Goal: Download file/media: Download file/media

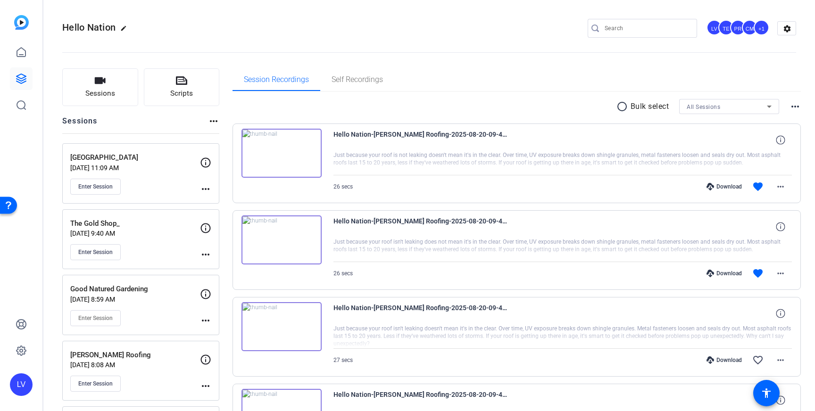
scroll to position [41, 0]
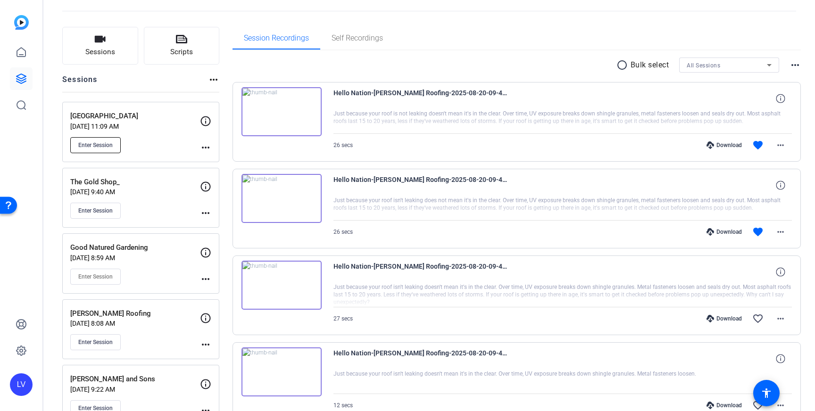
click at [103, 143] on span "Enter Session" at bounding box center [95, 145] width 34 height 8
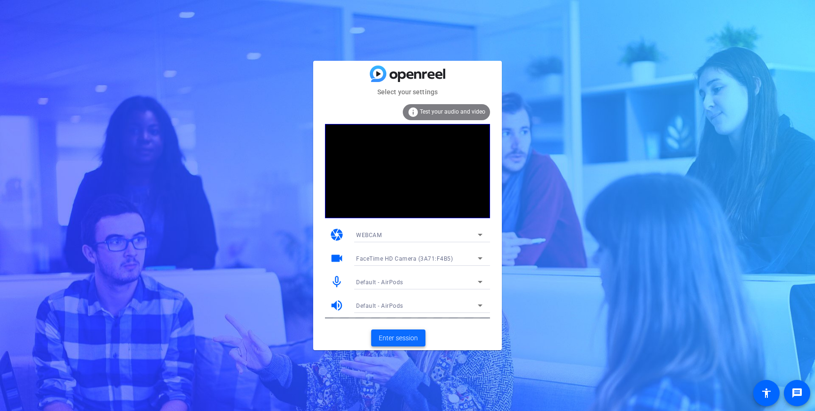
click at [406, 340] on span "Enter session" at bounding box center [398, 338] width 39 height 10
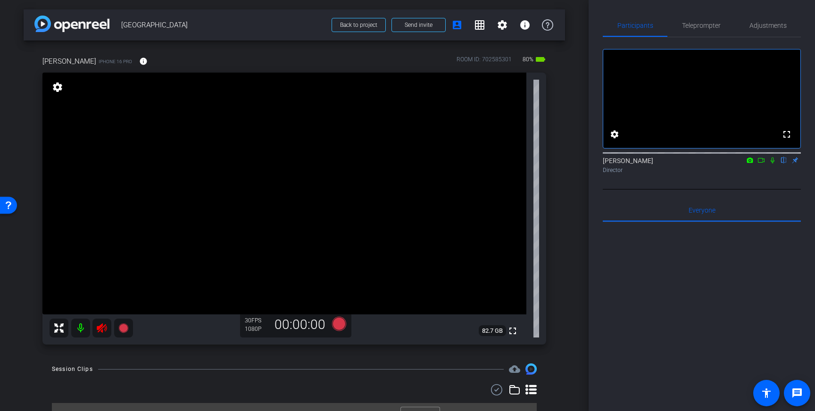
drag, startPoint x: 100, startPoint y: 326, endPoint x: 175, endPoint y: 329, distance: 75.5
click at [102, 326] on icon at bounding box center [102, 327] width 10 height 9
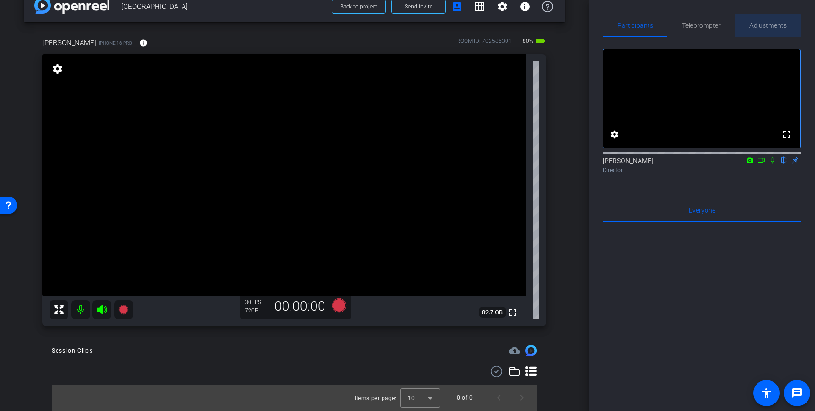
click at [747, 33] on div "Adjustments" at bounding box center [768, 25] width 66 height 23
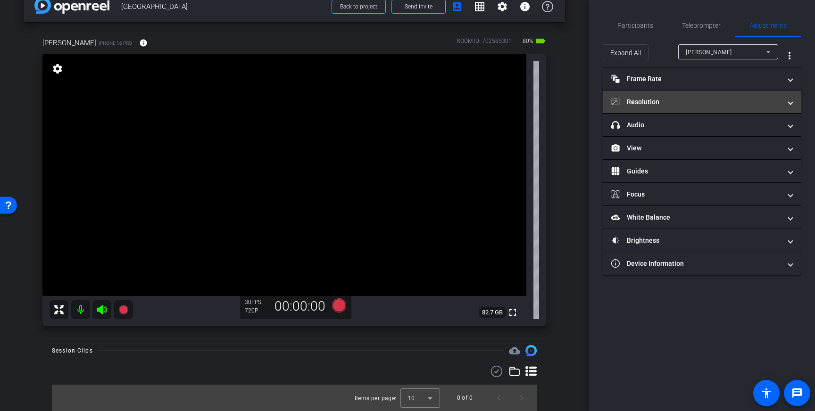
click at [759, 100] on mat-panel-title "Resolution" at bounding box center [696, 102] width 170 height 10
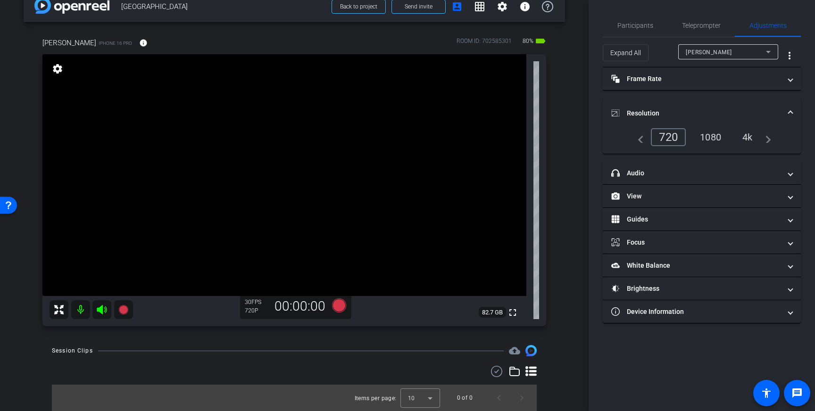
click at [746, 134] on div "4k" at bounding box center [747, 137] width 25 height 16
click at [704, 31] on span "Teleprompter" at bounding box center [701, 25] width 39 height 23
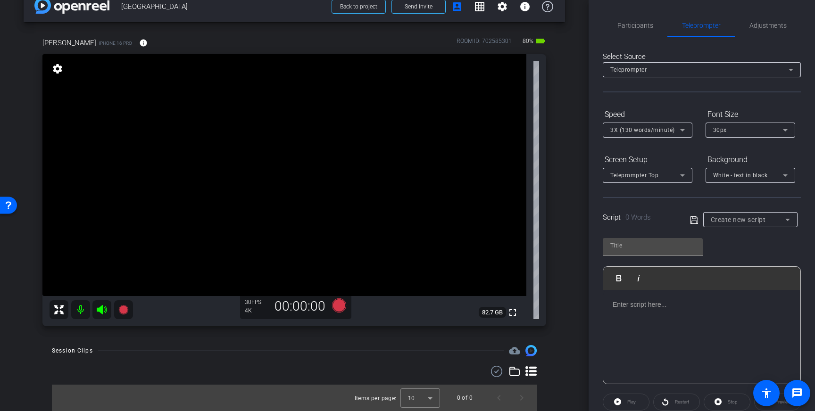
click at [664, 308] on p at bounding box center [702, 304] width 178 height 10
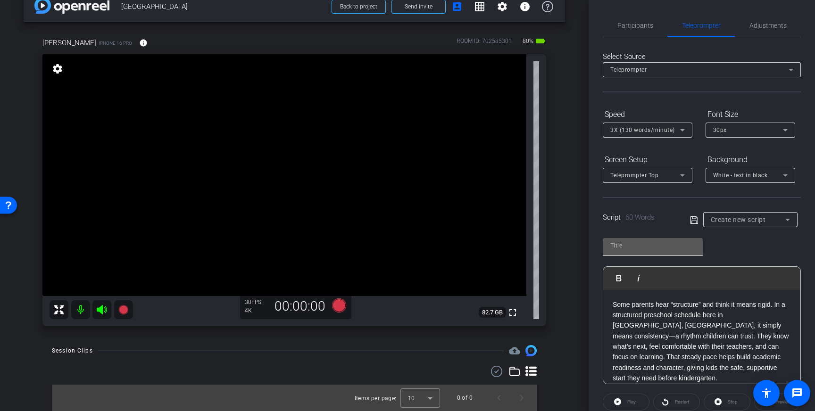
click at [637, 247] on input "text" at bounding box center [652, 245] width 85 height 11
type input "[GEOGRAPHIC_DATA]"
click at [692, 221] on icon at bounding box center [694, 220] width 8 height 8
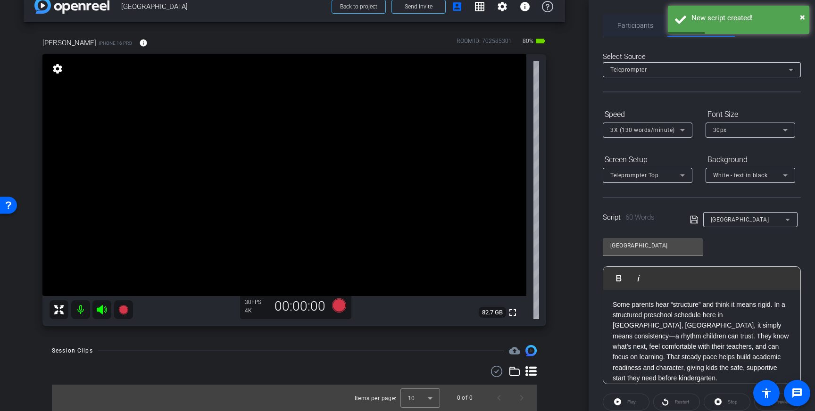
click at [628, 28] on span "Participants" at bounding box center [635, 25] width 36 height 7
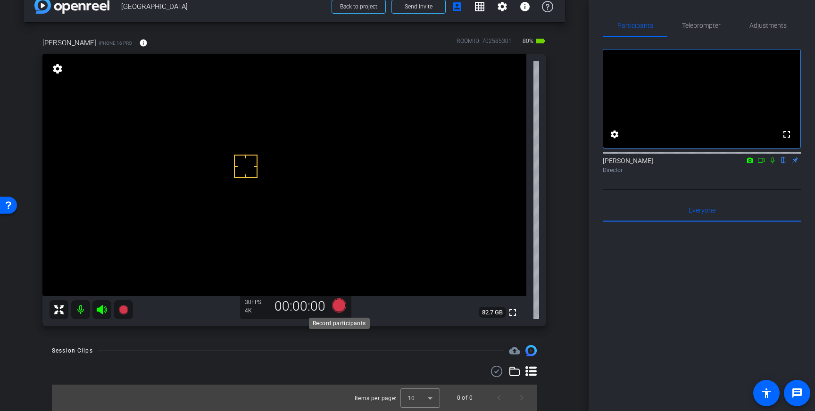
click at [343, 304] on icon at bounding box center [339, 305] width 14 height 14
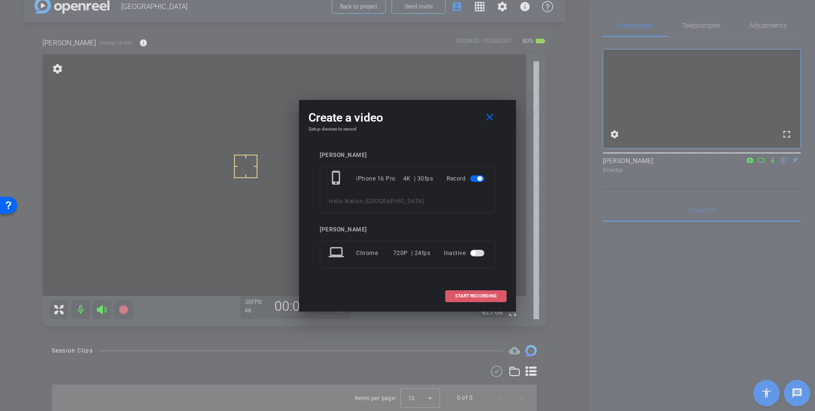
click at [471, 297] on span "START RECORDING" at bounding box center [475, 296] width 41 height 5
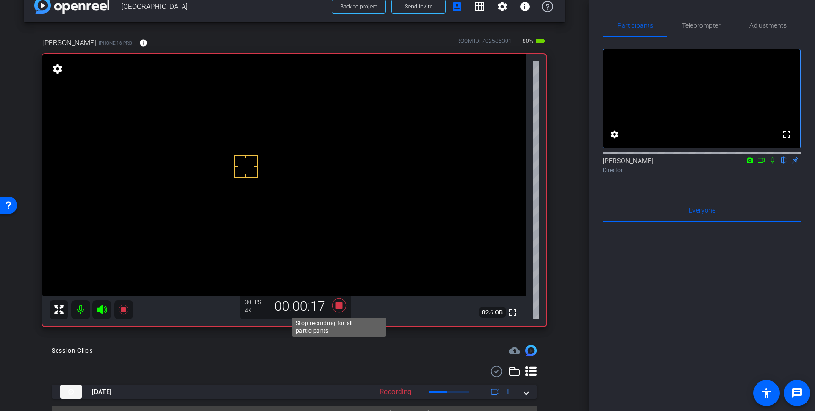
click at [336, 308] on icon at bounding box center [339, 305] width 14 height 14
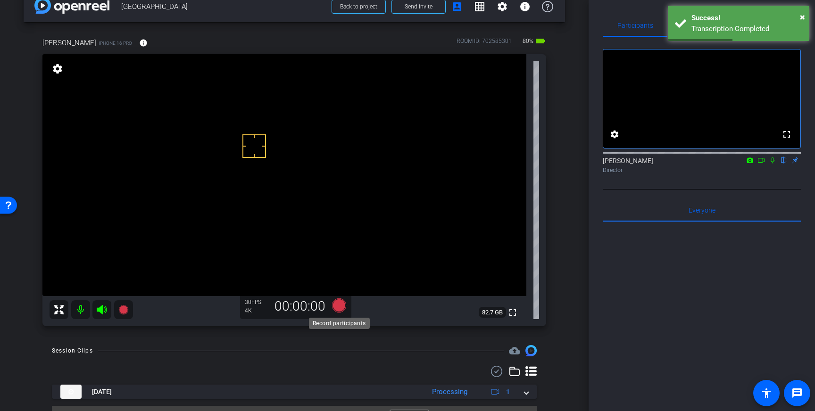
click at [337, 305] on icon at bounding box center [339, 305] width 14 height 14
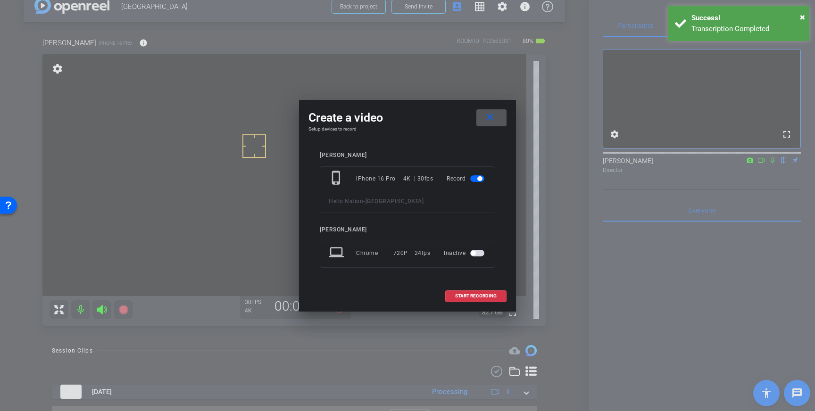
drag, startPoint x: 472, startPoint y: 295, endPoint x: 522, endPoint y: 267, distance: 57.0
click at [472, 295] on span "START RECORDING" at bounding box center [475, 296] width 41 height 5
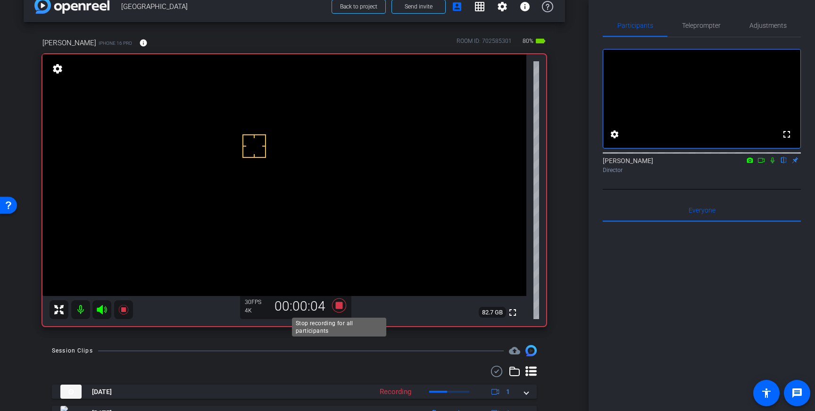
click at [340, 308] on icon at bounding box center [339, 305] width 14 height 14
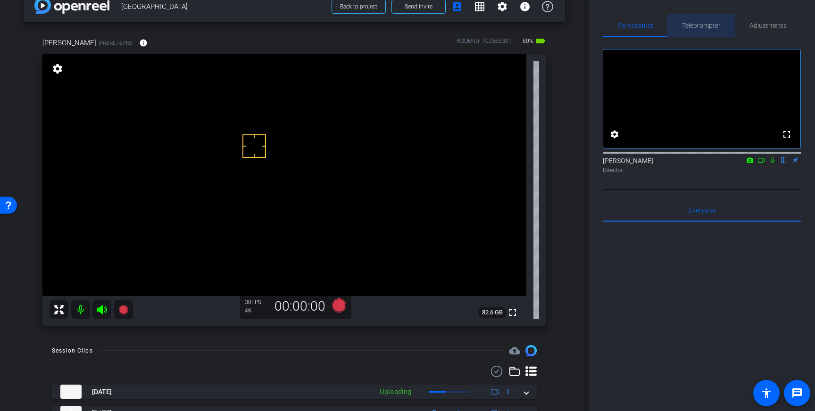
click at [703, 29] on span "Teleprompter" at bounding box center [701, 25] width 39 height 7
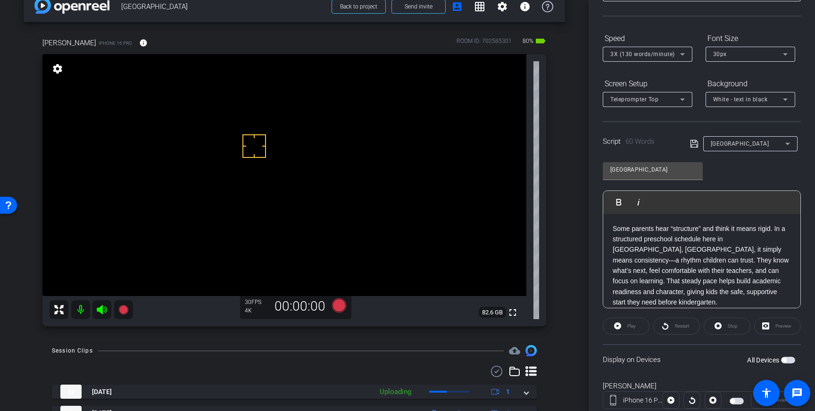
scroll to position [104, 0]
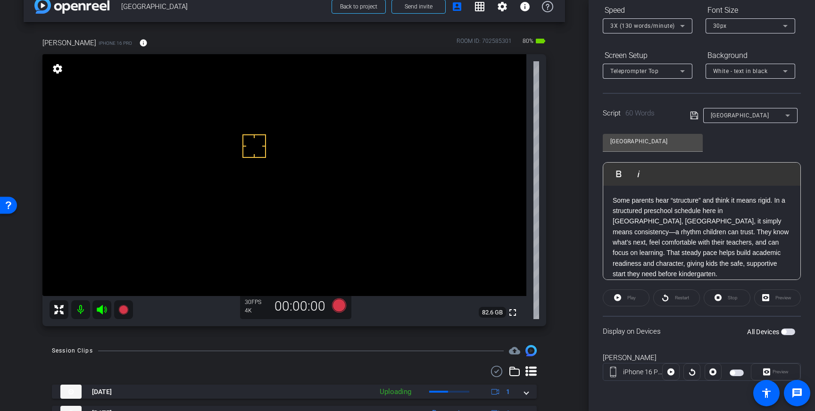
drag, startPoint x: 787, startPoint y: 334, endPoint x: 790, endPoint y: 339, distance: 5.3
click at [787, 334] on span "button" at bounding box center [788, 332] width 14 height 7
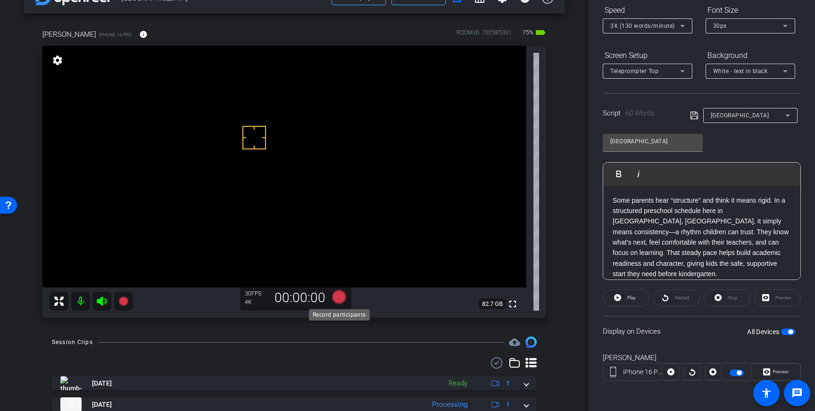
click at [336, 298] on icon at bounding box center [339, 297] width 14 height 14
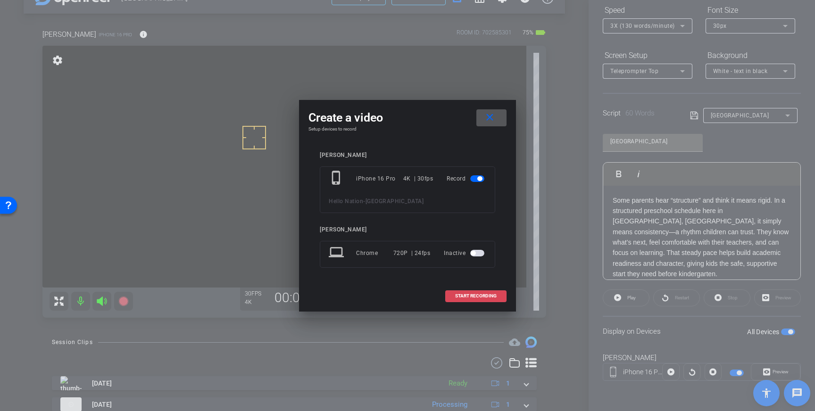
click at [456, 298] on span "START RECORDING" at bounding box center [475, 296] width 41 height 5
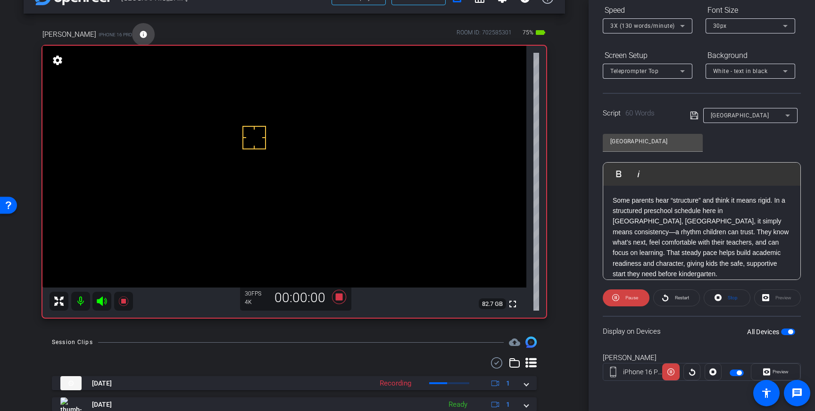
click at [139, 34] on mat-icon "info" at bounding box center [143, 34] width 8 height 8
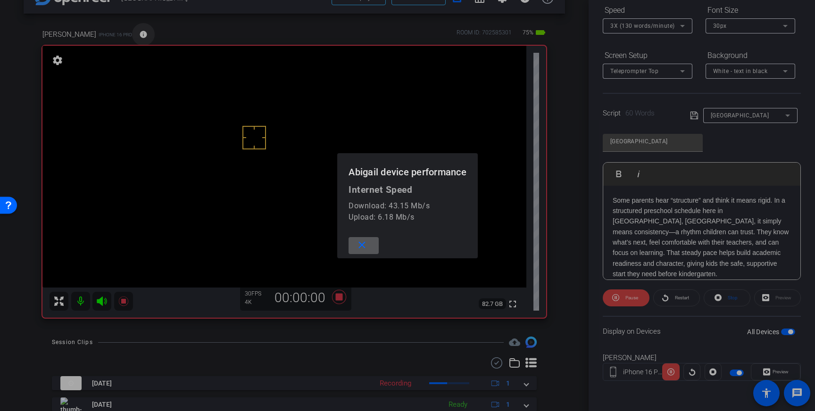
click at [113, 34] on div at bounding box center [407, 205] width 815 height 411
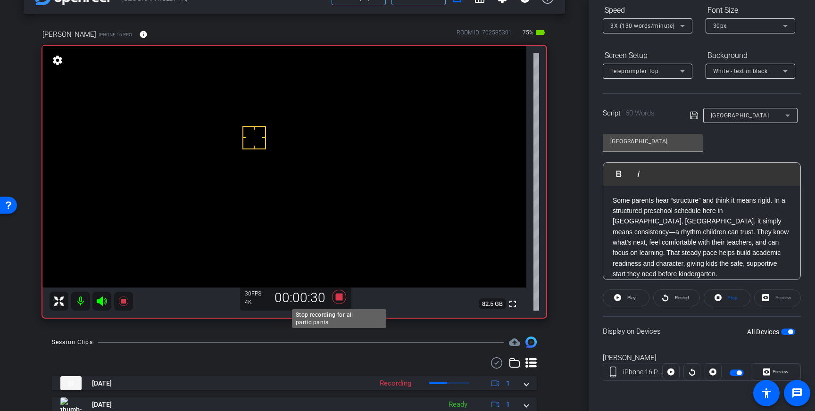
click at [342, 298] on icon at bounding box center [339, 297] width 14 height 14
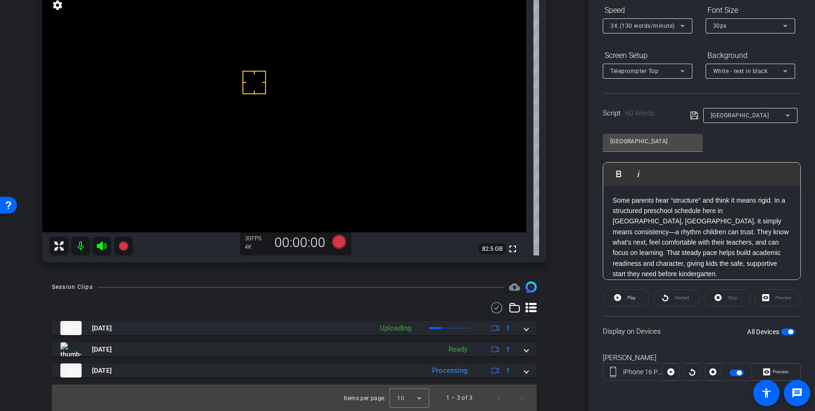
scroll to position [81, 0]
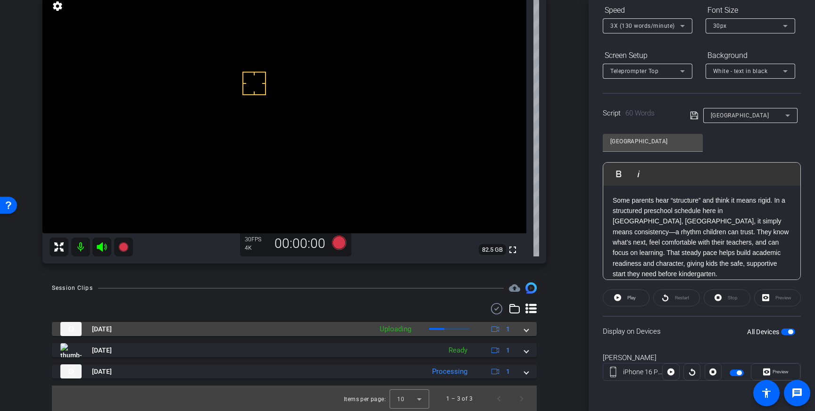
click at [525, 331] on span at bounding box center [526, 329] width 4 height 10
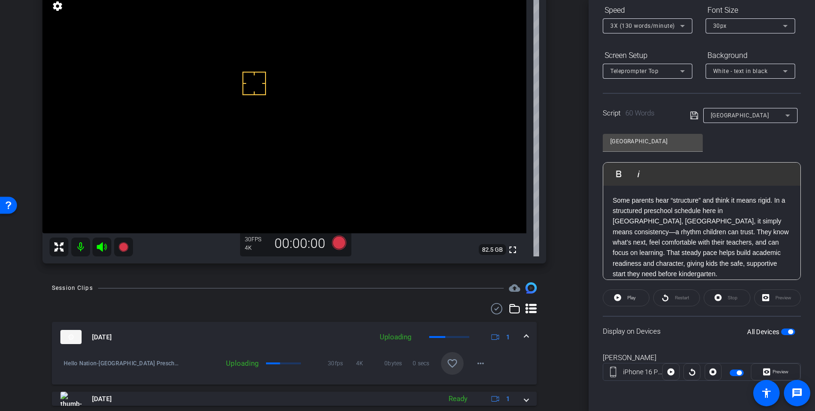
click at [451, 363] on mat-icon "favorite_border" at bounding box center [452, 363] width 11 height 11
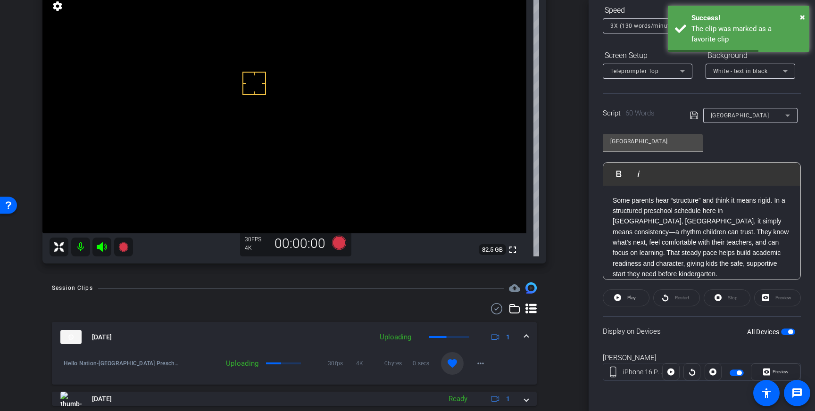
click at [524, 335] on span at bounding box center [526, 337] width 4 height 10
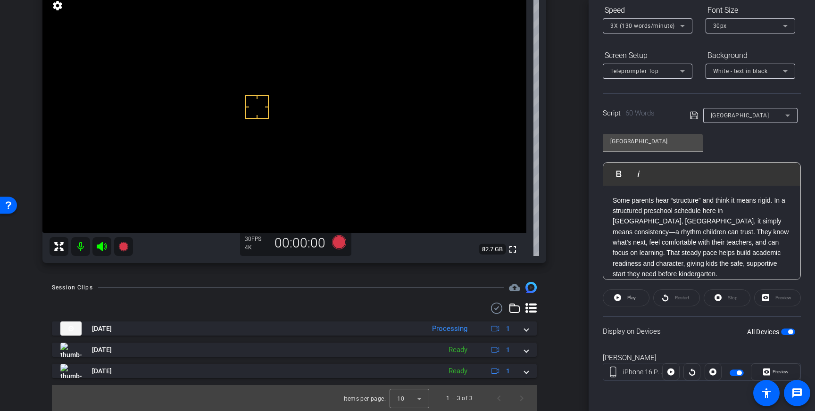
scroll to position [82, 0]
drag, startPoint x: 238, startPoint y: 73, endPoint x: 243, endPoint y: 81, distance: 8.9
click at [338, 240] on icon at bounding box center [339, 242] width 14 height 14
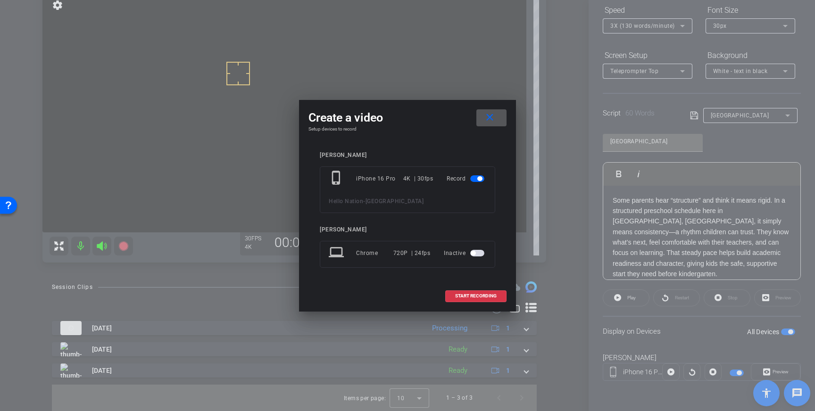
drag, startPoint x: 475, startPoint y: 299, endPoint x: 509, endPoint y: 276, distance: 41.7
click at [475, 299] on span at bounding box center [476, 296] width 60 height 23
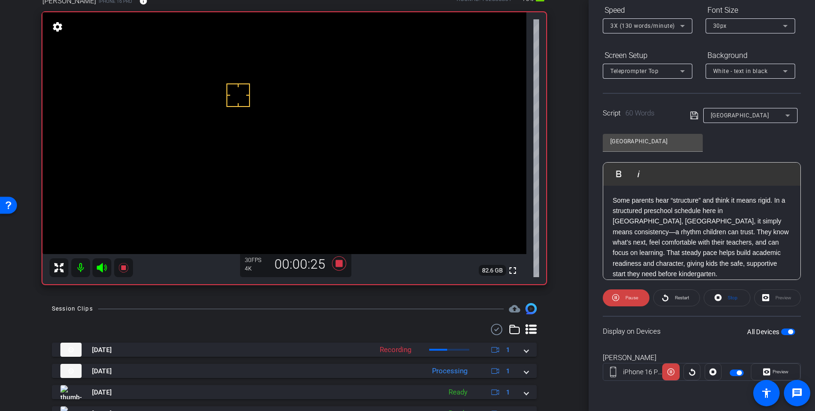
scroll to position [59, 0]
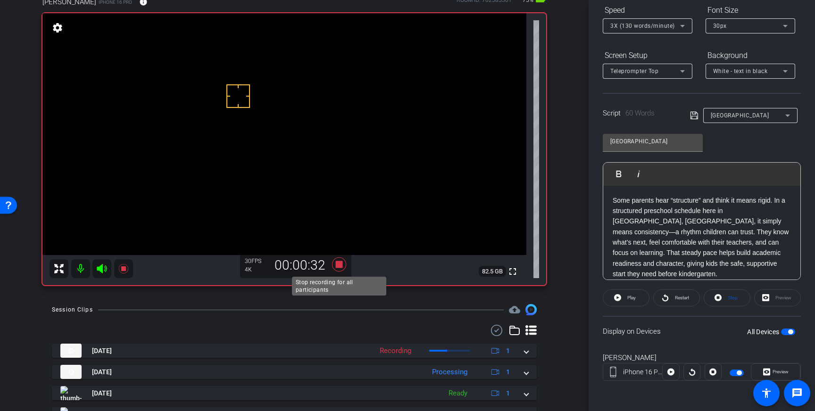
click at [342, 265] on icon at bounding box center [339, 264] width 23 height 17
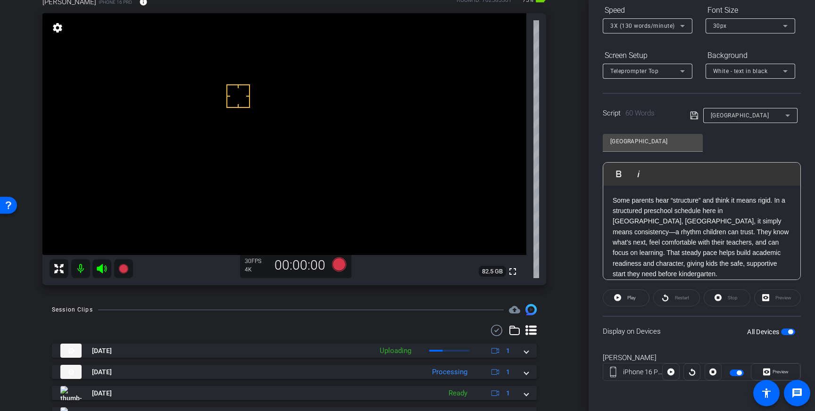
drag, startPoint x: 724, startPoint y: 260, endPoint x: 729, endPoint y: 262, distance: 5.7
click at [724, 260] on p "Some parents hear “structure” and think it means rigid. In a structured prescho…" at bounding box center [702, 237] width 178 height 84
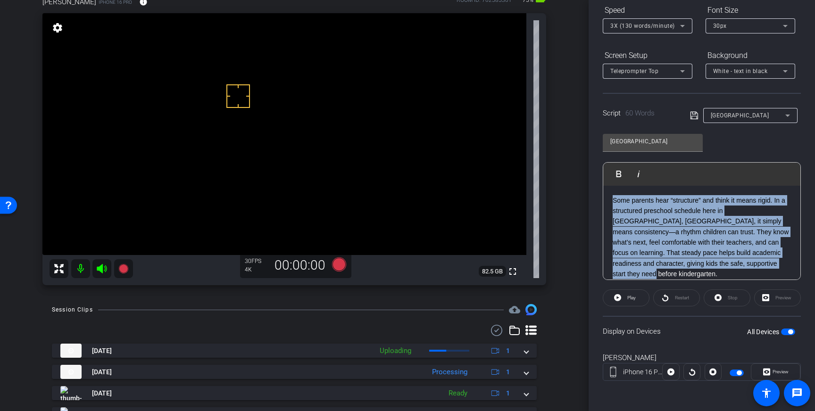
drag, startPoint x: 755, startPoint y: 265, endPoint x: 613, endPoint y: 199, distance: 156.5
click at [613, 198] on p "Some parents hear “structure” and think it means rigid. In a structured prescho…" at bounding box center [702, 237] width 178 height 84
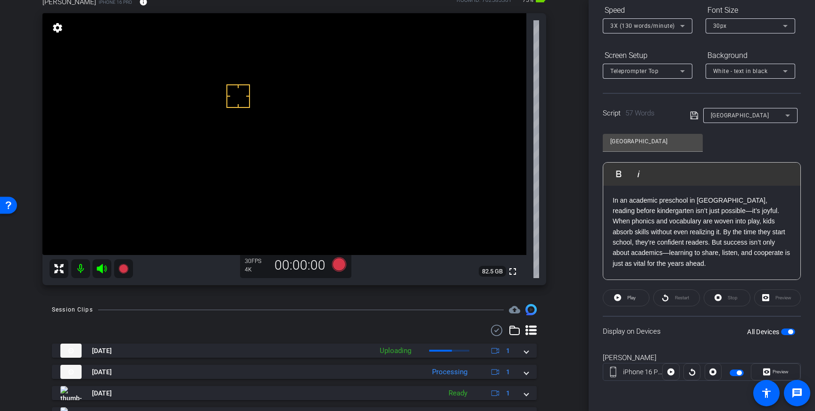
drag, startPoint x: 694, startPoint y: 113, endPoint x: 715, endPoint y: 142, distance: 35.5
click at [694, 113] on icon at bounding box center [694, 115] width 8 height 11
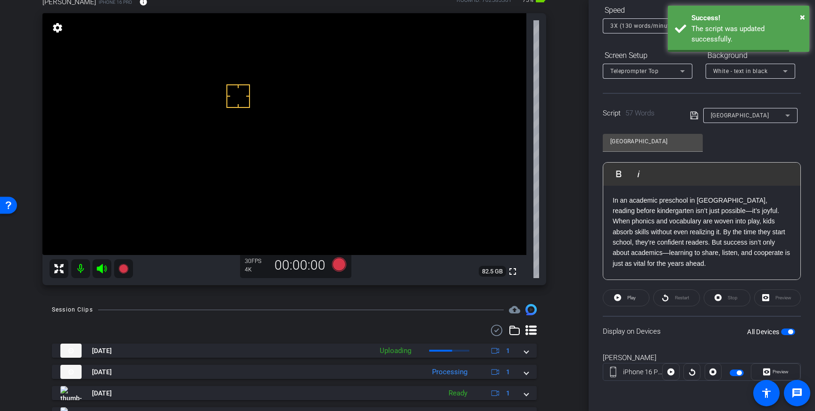
click at [789, 331] on span "button" at bounding box center [790, 332] width 5 height 5
click at [790, 331] on span "button" at bounding box center [788, 332] width 14 height 7
drag, startPoint x: 695, startPoint y: 114, endPoint x: 761, endPoint y: 188, distance: 98.8
click at [695, 114] on icon at bounding box center [694, 116] width 8 height 8
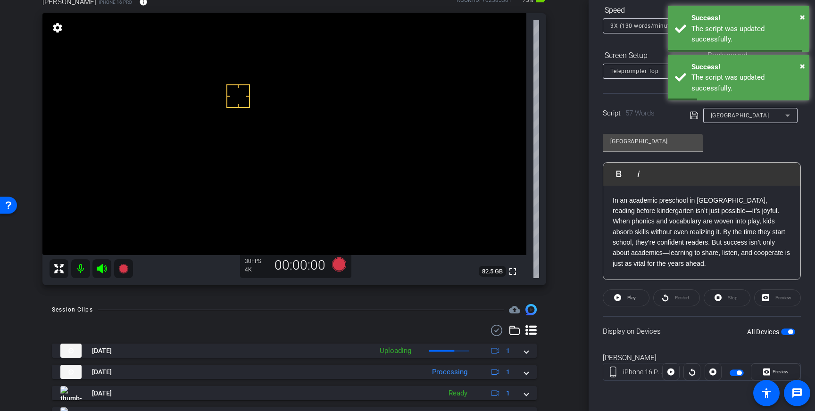
scroll to position [0, 0]
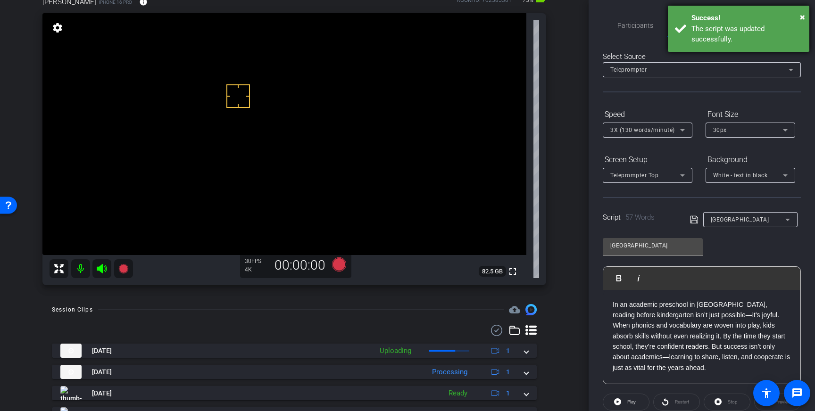
click at [721, 31] on div "The script was updated successfully." at bounding box center [746, 34] width 111 height 21
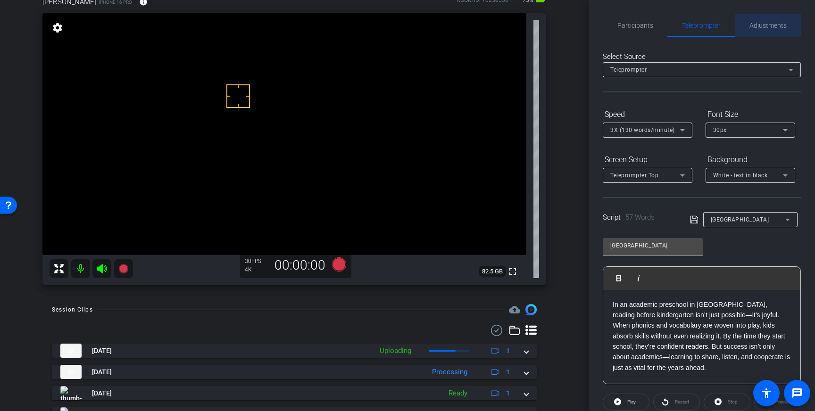
drag, startPoint x: 759, startPoint y: 26, endPoint x: 752, endPoint y: 34, distance: 10.8
click at [759, 26] on span "Adjustments" at bounding box center [767, 25] width 37 height 7
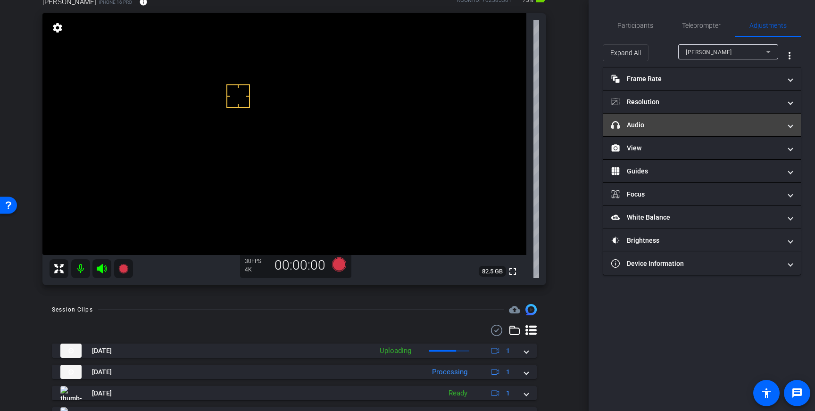
click at [749, 119] on mat-expansion-panel-header "headphone icon Audio" at bounding box center [702, 125] width 198 height 23
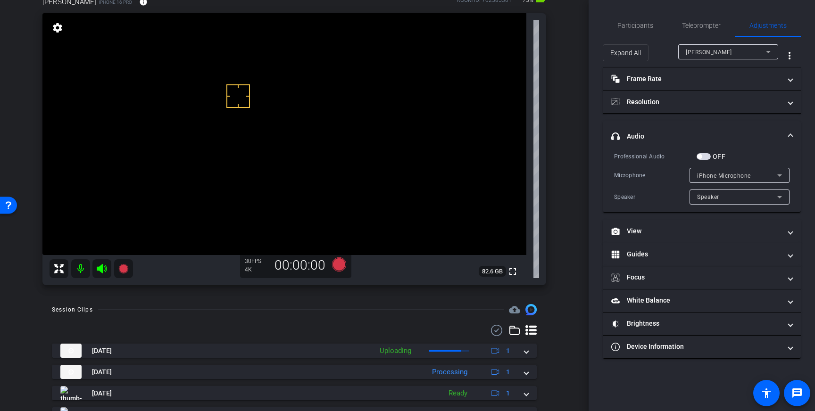
click at [705, 155] on span "button" at bounding box center [703, 156] width 14 height 7
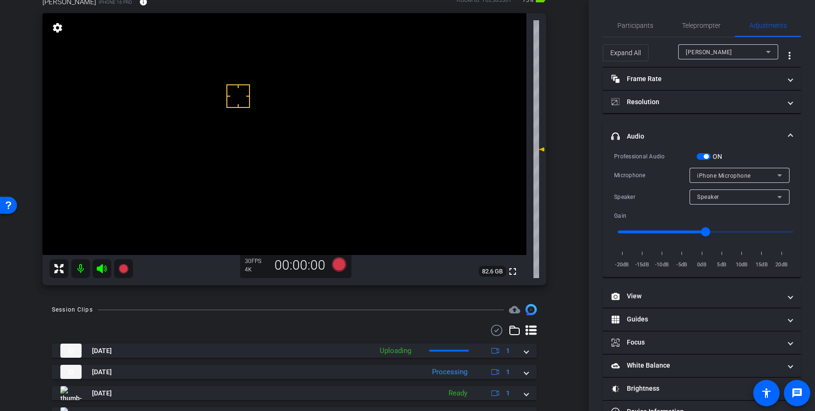
click at [789, 134] on span at bounding box center [790, 137] width 4 height 10
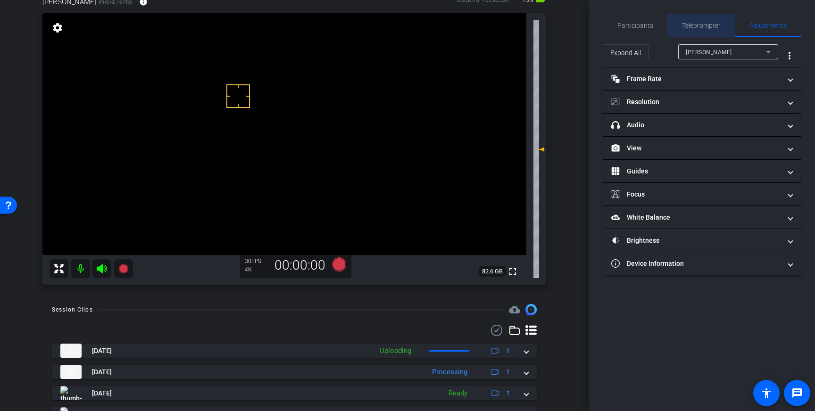
click at [707, 28] on span "Teleprompter" at bounding box center [701, 25] width 39 height 7
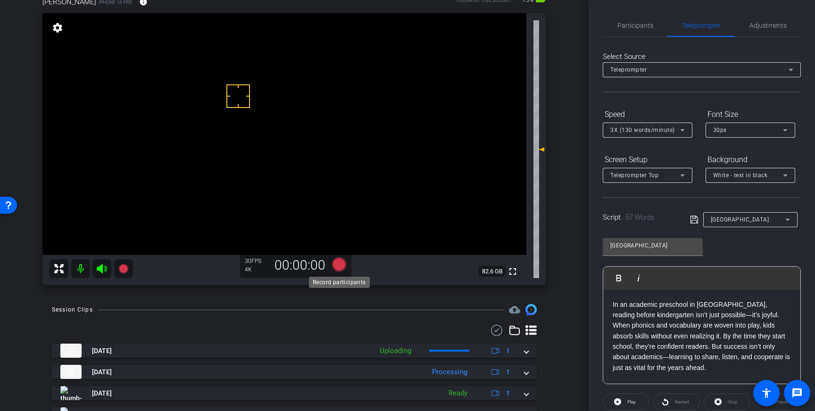
click at [336, 263] on icon at bounding box center [339, 264] width 14 height 14
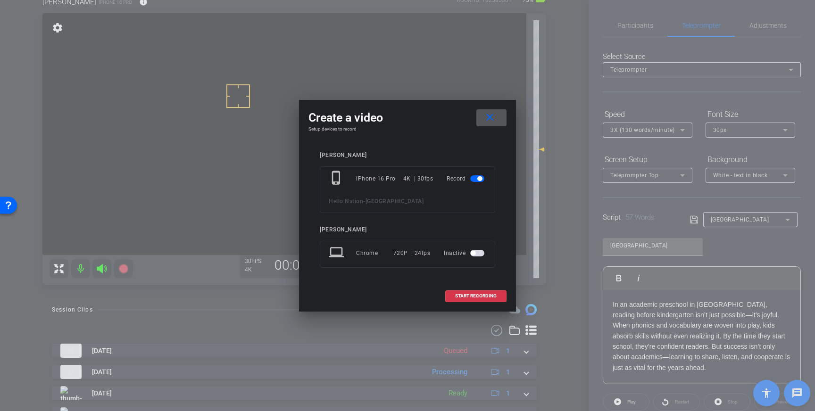
drag, startPoint x: 480, startPoint y: 293, endPoint x: 562, endPoint y: 214, distance: 114.4
click at [480, 294] on span "START RECORDING" at bounding box center [475, 296] width 41 height 5
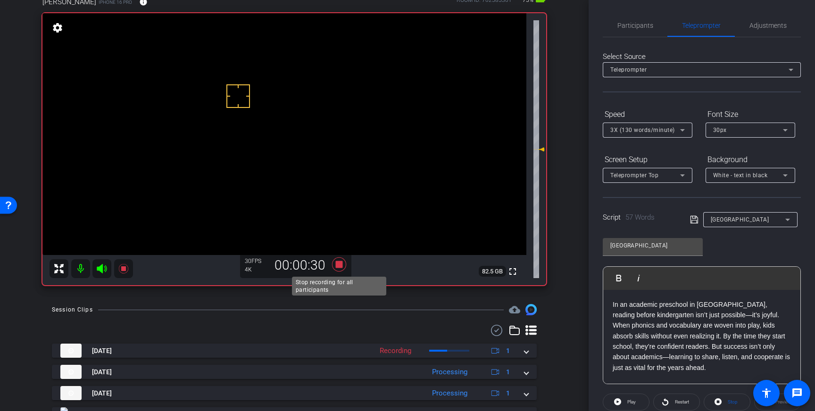
click at [339, 264] on icon at bounding box center [339, 264] width 14 height 14
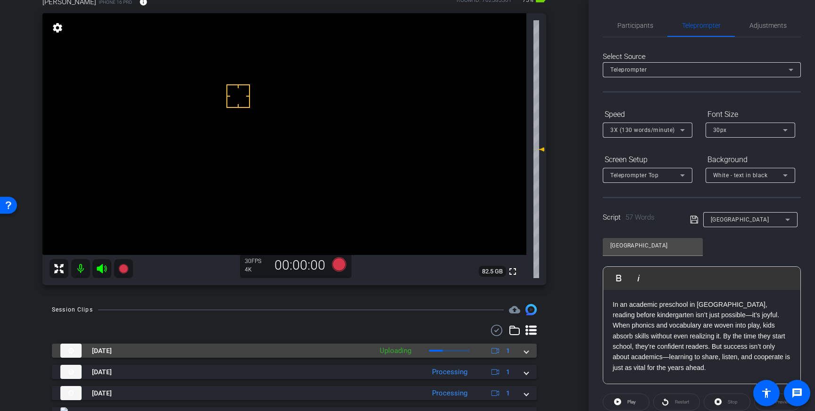
drag, startPoint x: 527, startPoint y: 348, endPoint x: 522, endPoint y: 348, distance: 5.7
click at [526, 349] on span at bounding box center [526, 351] width 4 height 10
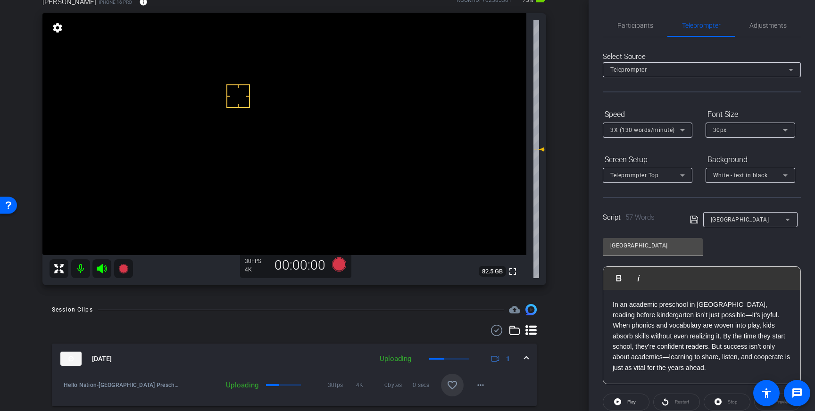
click at [449, 389] on mat-icon "favorite_border" at bounding box center [452, 385] width 11 height 11
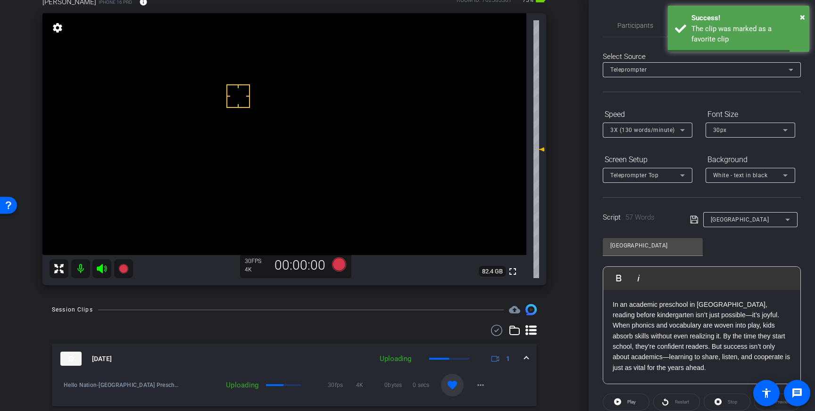
click at [527, 355] on span at bounding box center [526, 359] width 4 height 10
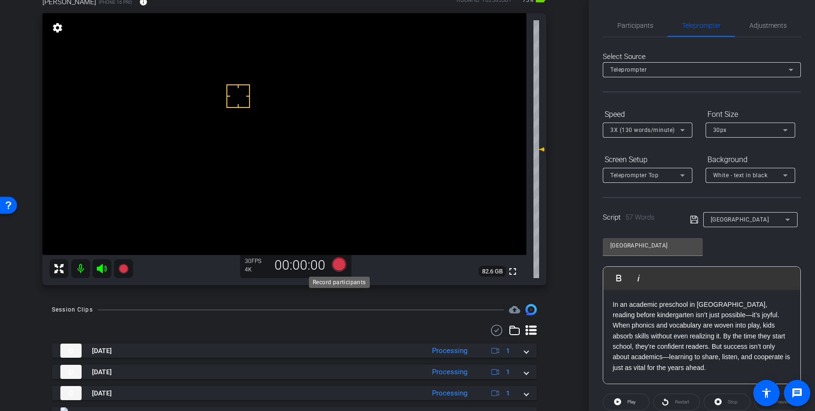
click at [336, 265] on icon at bounding box center [339, 264] width 14 height 14
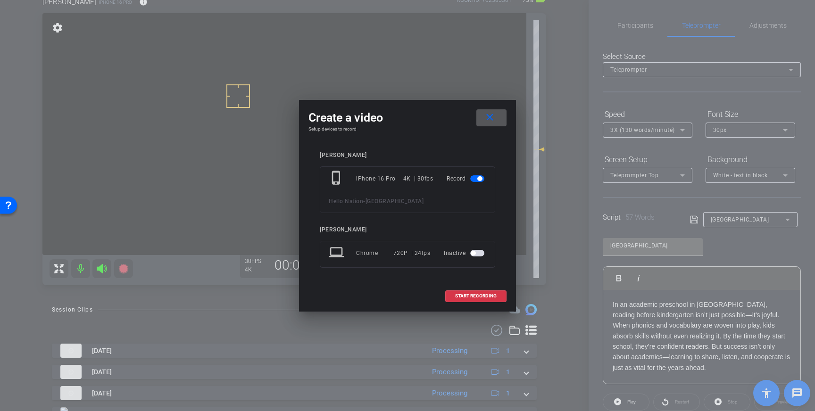
click at [465, 286] on span at bounding box center [476, 296] width 60 height 23
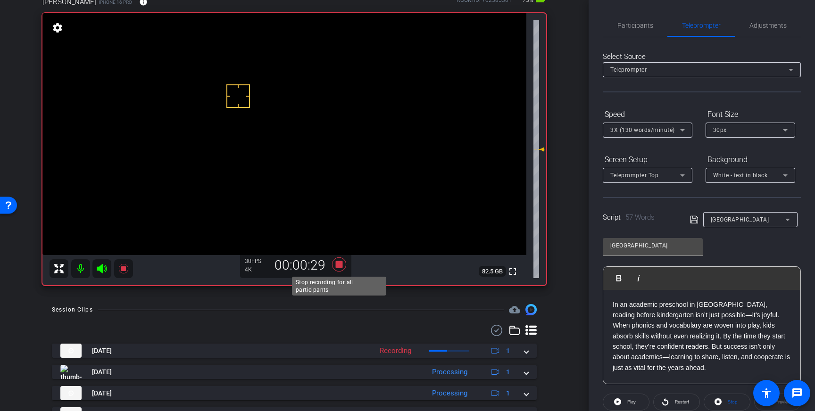
click at [336, 265] on icon at bounding box center [339, 264] width 14 height 14
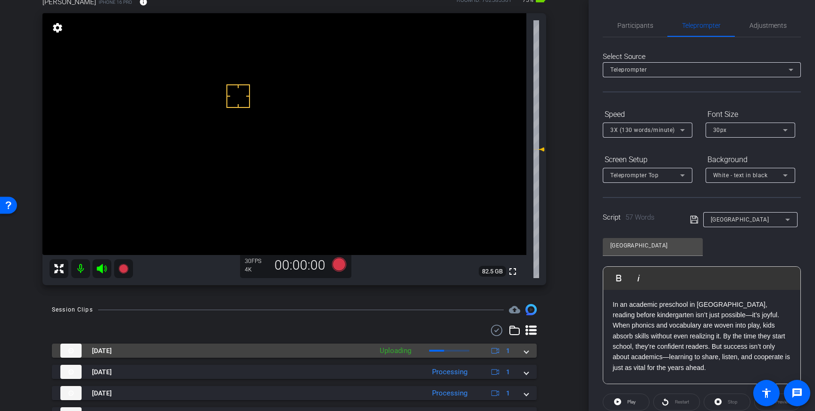
drag, startPoint x: 529, startPoint y: 352, endPoint x: 484, endPoint y: 367, distance: 46.7
click at [528, 352] on mat-expansion-panel-header "[DATE] Uploading 1" at bounding box center [294, 351] width 485 height 14
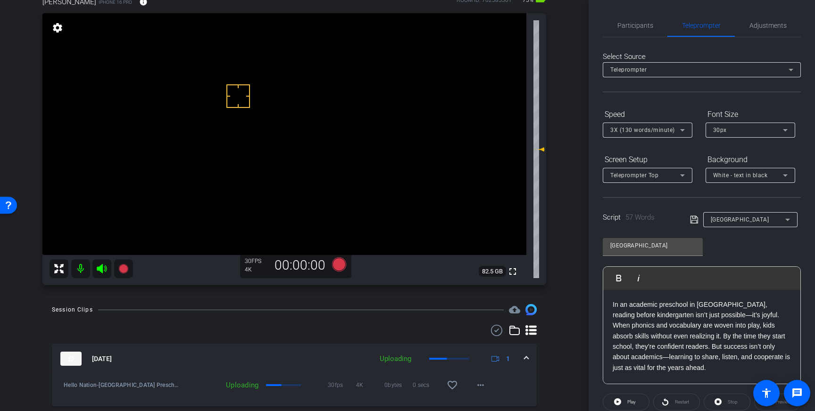
drag, startPoint x: 454, startPoint y: 385, endPoint x: 512, endPoint y: 365, distance: 61.4
click at [454, 385] on mat-icon "favorite_border" at bounding box center [452, 385] width 11 height 11
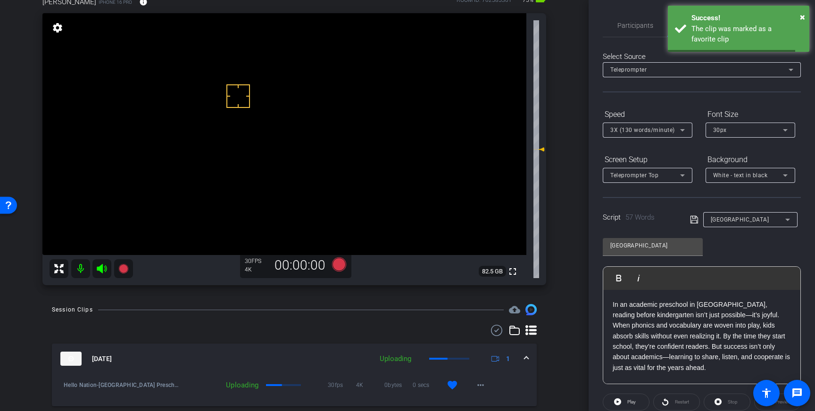
drag, startPoint x: 523, startPoint y: 356, endPoint x: 814, endPoint y: 330, distance: 292.1
click at [526, 356] on mat-expansion-panel-header "[DATE] Uploading 1" at bounding box center [294, 359] width 485 height 30
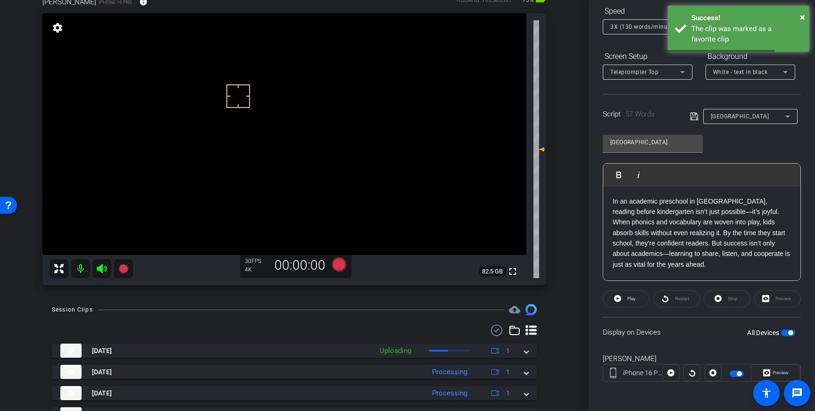
scroll to position [104, 0]
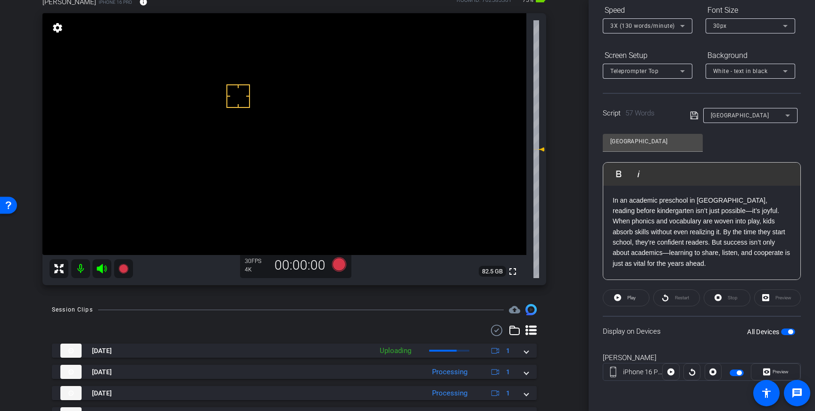
click at [681, 249] on p "In an academic preschool in [GEOGRAPHIC_DATA], reading before kindergarten isn’…" at bounding box center [702, 232] width 178 height 74
click at [786, 331] on span "button" at bounding box center [788, 332] width 14 height 7
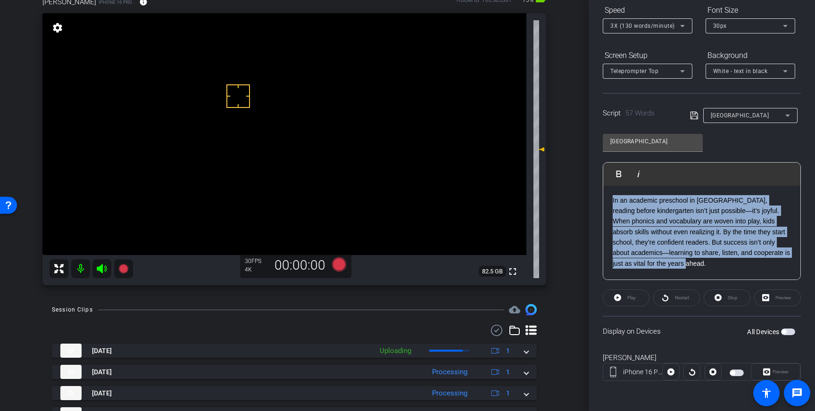
drag, startPoint x: 703, startPoint y: 267, endPoint x: 610, endPoint y: 203, distance: 112.9
click at [610, 203] on div "In an academic preschool in [GEOGRAPHIC_DATA], reading before kindergarten isn’…" at bounding box center [701, 233] width 197 height 94
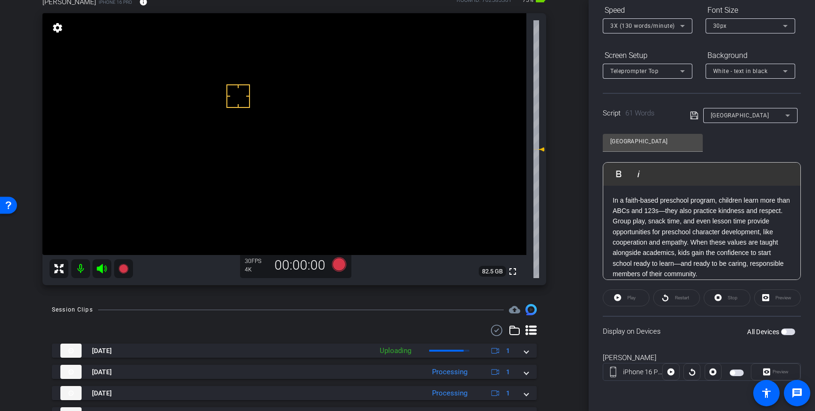
click at [695, 115] on icon at bounding box center [694, 115] width 8 height 11
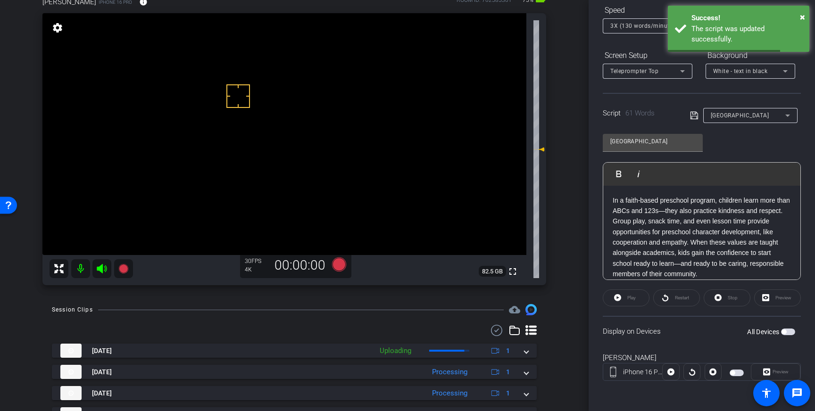
click at [789, 332] on span "button" at bounding box center [788, 332] width 14 height 7
drag, startPoint x: 234, startPoint y: 114, endPoint x: 240, endPoint y: 131, distance: 17.8
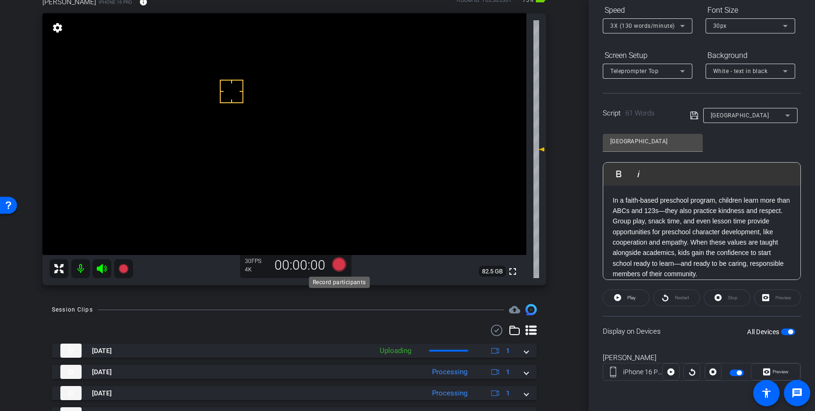
click at [340, 263] on icon at bounding box center [339, 264] width 14 height 14
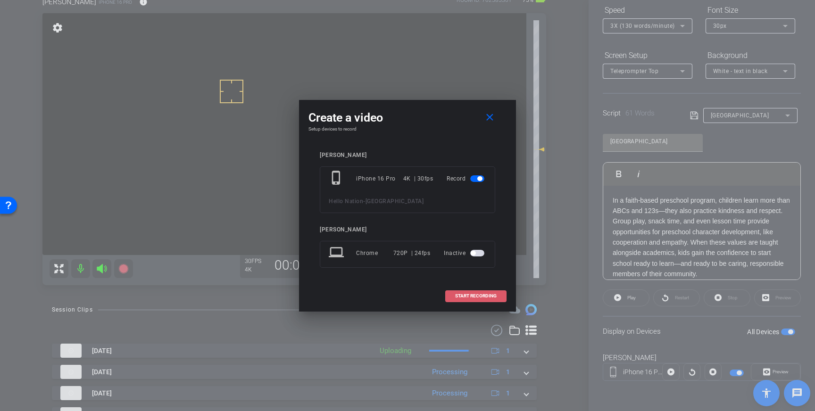
click at [495, 295] on span "START RECORDING" at bounding box center [475, 296] width 41 height 5
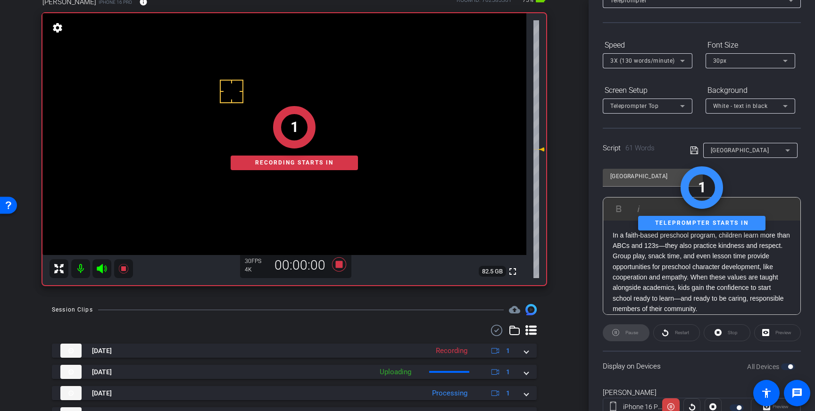
scroll to position [0, 0]
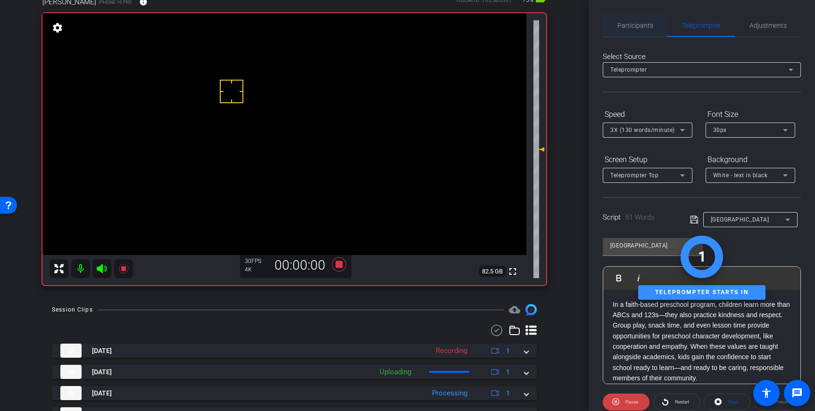
click at [631, 24] on span "Participants" at bounding box center [635, 25] width 36 height 7
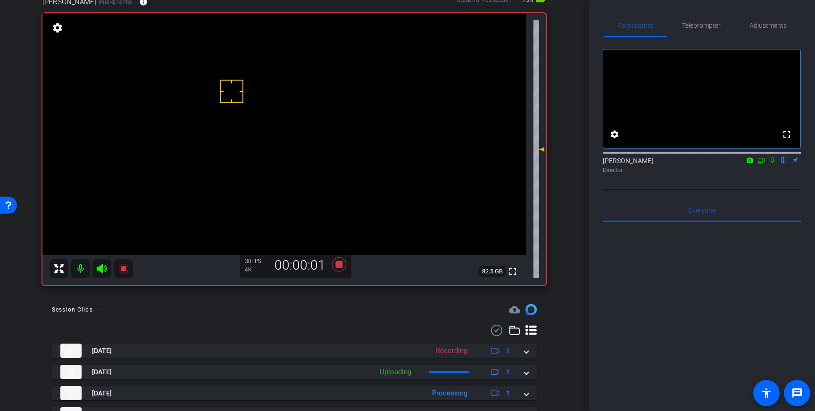
click at [772, 164] on icon at bounding box center [773, 160] width 4 height 6
click at [772, 164] on icon at bounding box center [773, 160] width 8 height 7
click at [339, 269] on icon at bounding box center [339, 264] width 23 height 17
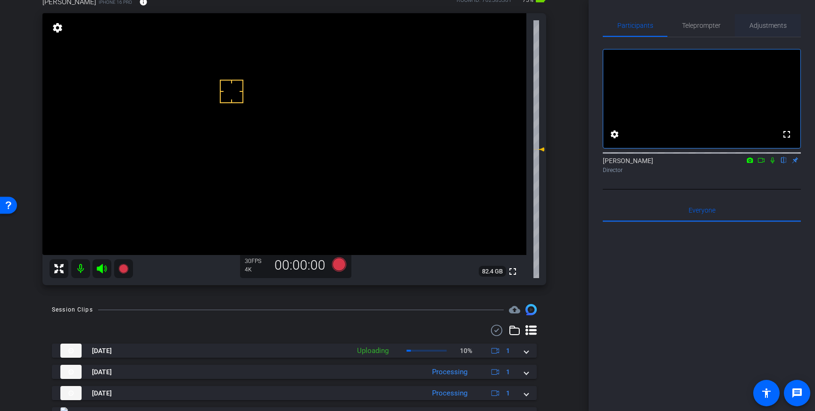
click at [769, 17] on span "Adjustments" at bounding box center [767, 25] width 37 height 23
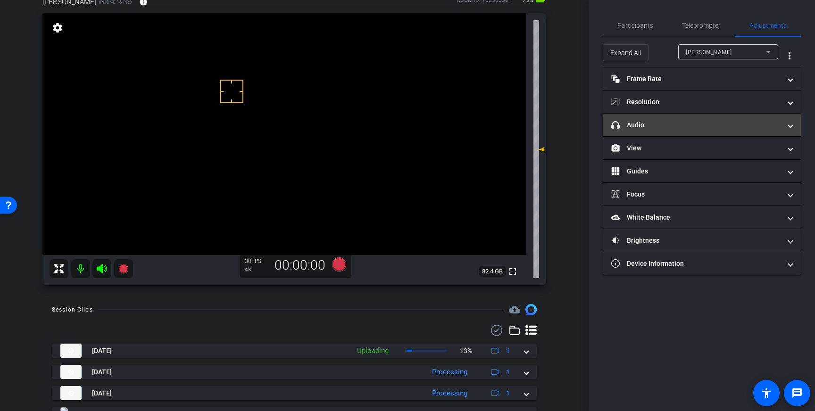
click at [762, 127] on mat-panel-title "headphone icon Audio" at bounding box center [696, 125] width 170 height 10
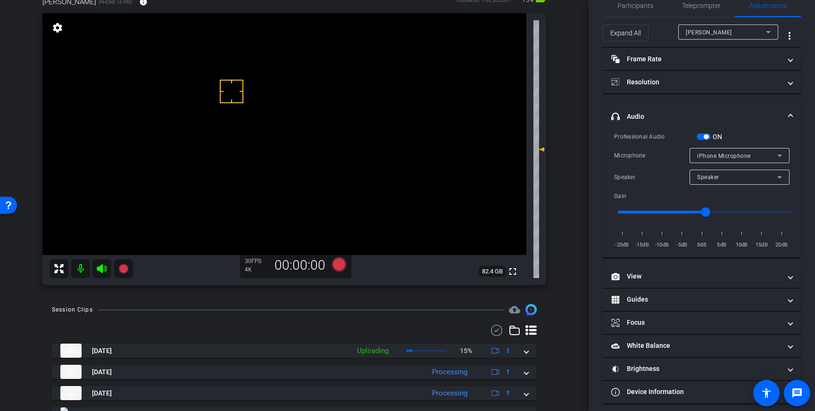
scroll to position [24, 0]
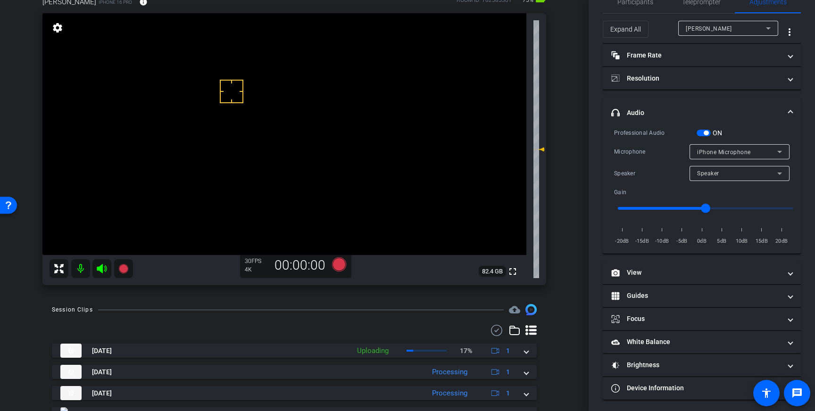
drag, startPoint x: 704, startPoint y: 133, endPoint x: 645, endPoint y: 166, distance: 68.6
click at [704, 133] on span "button" at bounding box center [706, 133] width 5 height 5
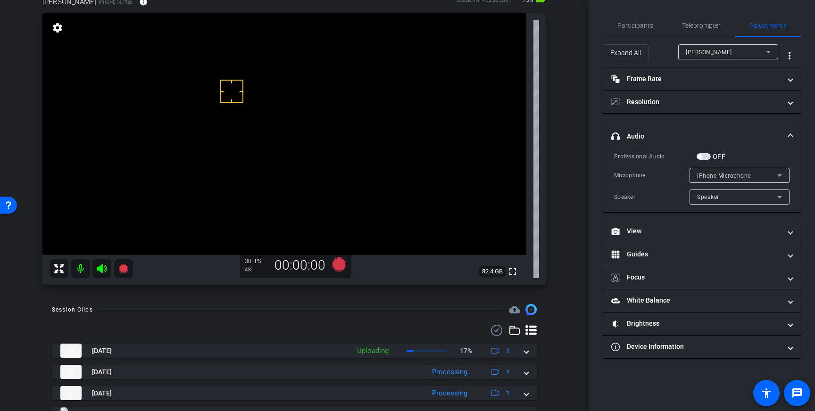
scroll to position [0, 0]
click at [345, 268] on icon at bounding box center [339, 264] width 14 height 14
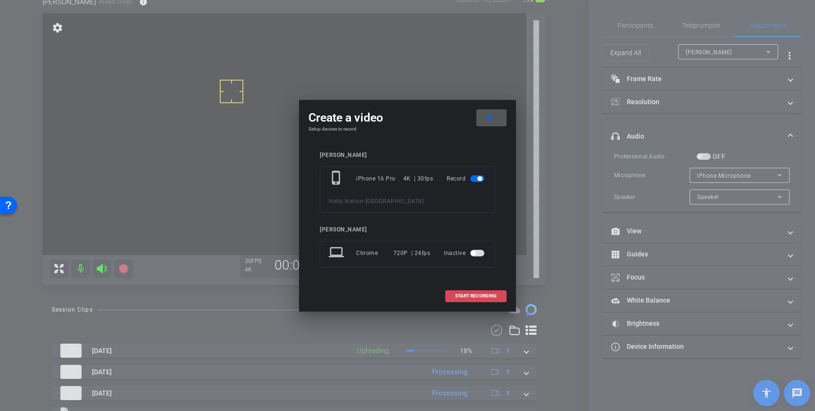
click at [457, 298] on span "START RECORDING" at bounding box center [475, 296] width 41 height 5
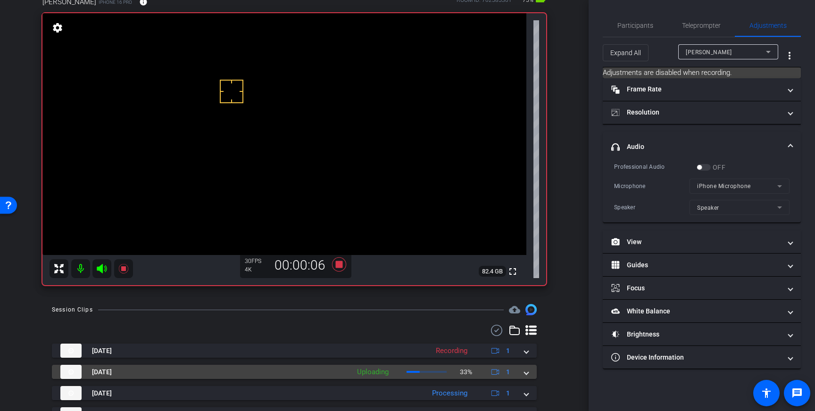
click at [523, 374] on div "[DATE] Uploading 33% 1" at bounding box center [292, 372] width 464 height 14
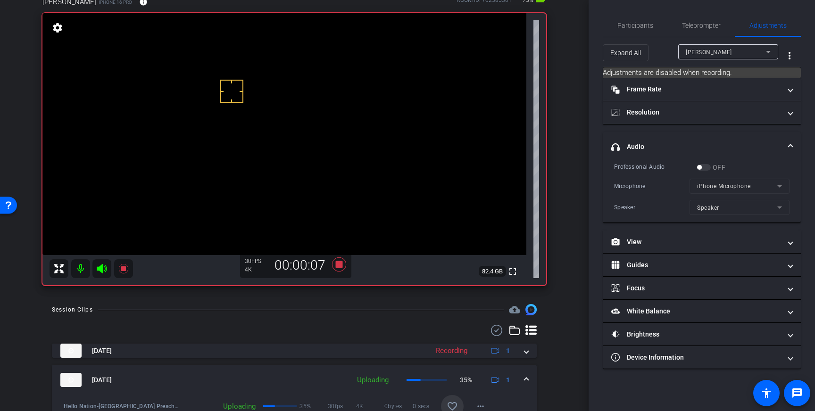
click at [456, 405] on mat-icon "favorite_border" at bounding box center [452, 406] width 11 height 11
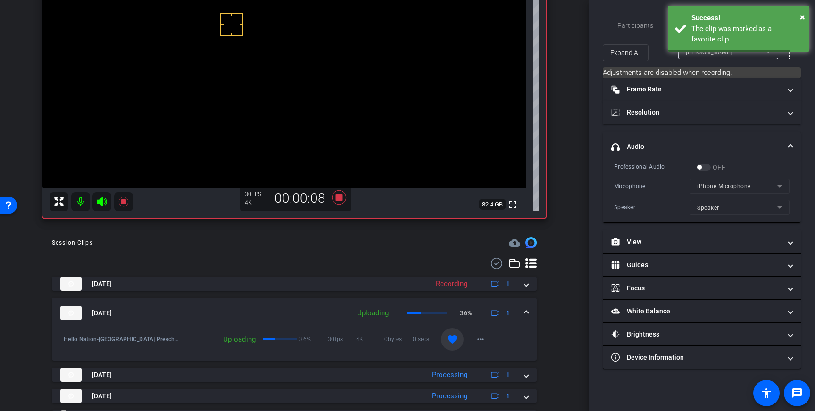
scroll to position [132, 0]
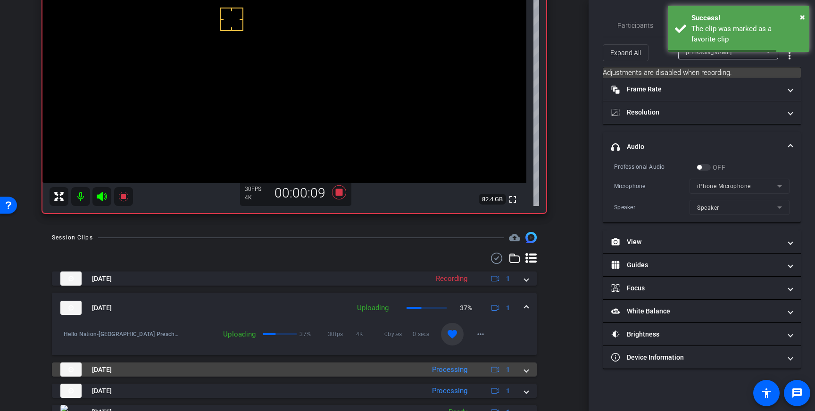
click at [527, 366] on span at bounding box center [526, 370] width 4 height 10
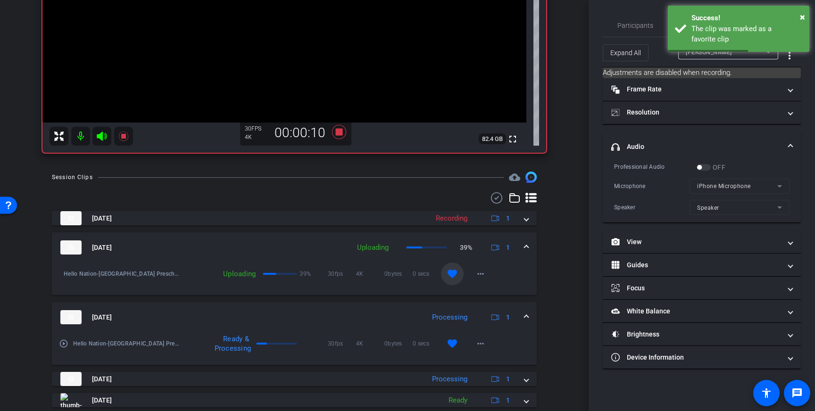
scroll to position [196, 0]
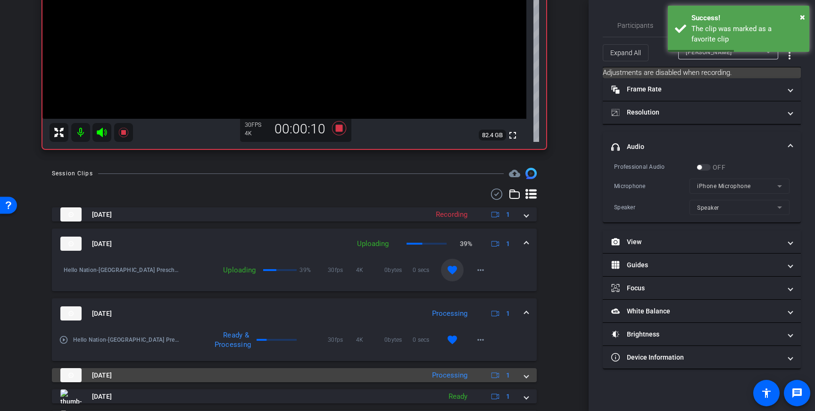
click at [527, 371] on span at bounding box center [526, 376] width 4 height 10
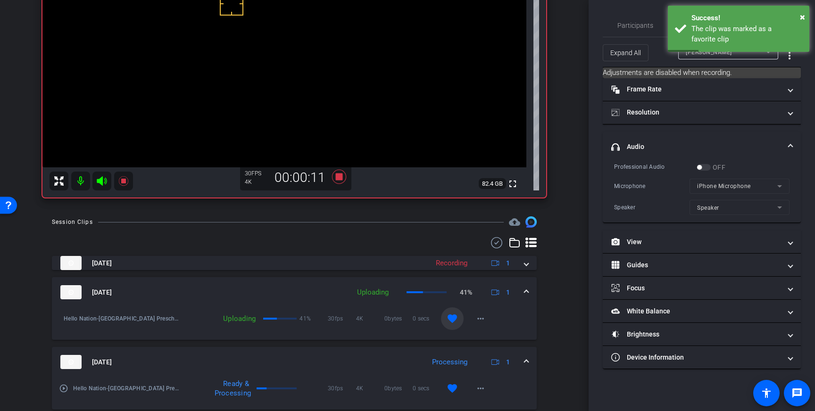
scroll to position [147, 0]
click at [525, 291] on span at bounding box center [526, 293] width 4 height 10
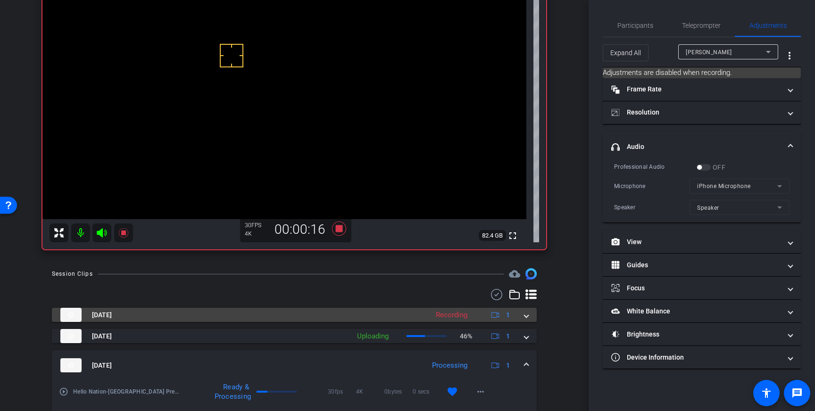
scroll to position [81, 0]
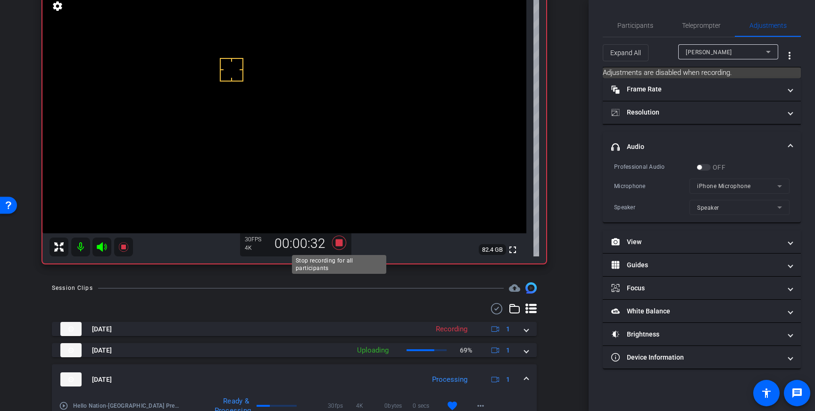
click at [337, 244] on icon at bounding box center [339, 243] width 14 height 14
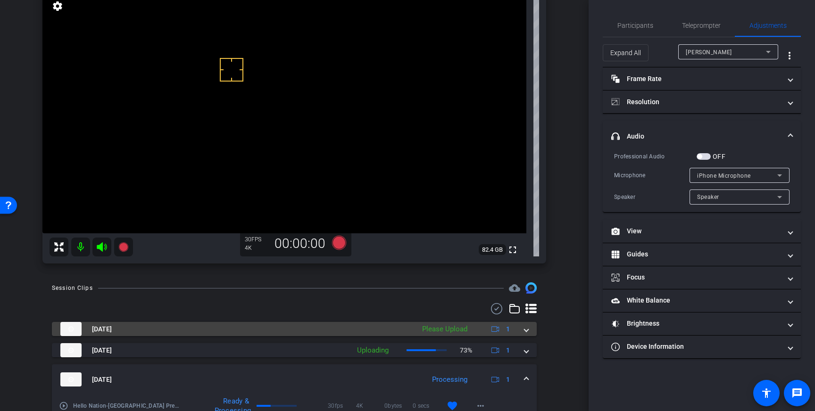
click at [528, 328] on mat-expansion-panel-header "[DATE] Please Upload 1" at bounding box center [294, 329] width 485 height 14
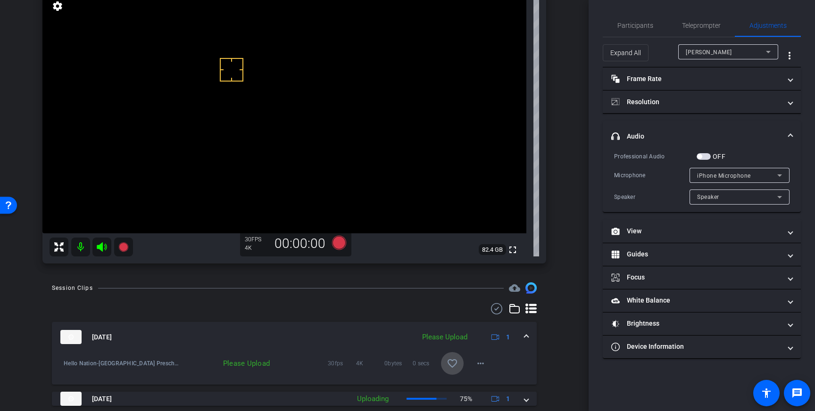
click at [456, 362] on mat-icon "favorite_border" at bounding box center [452, 363] width 11 height 11
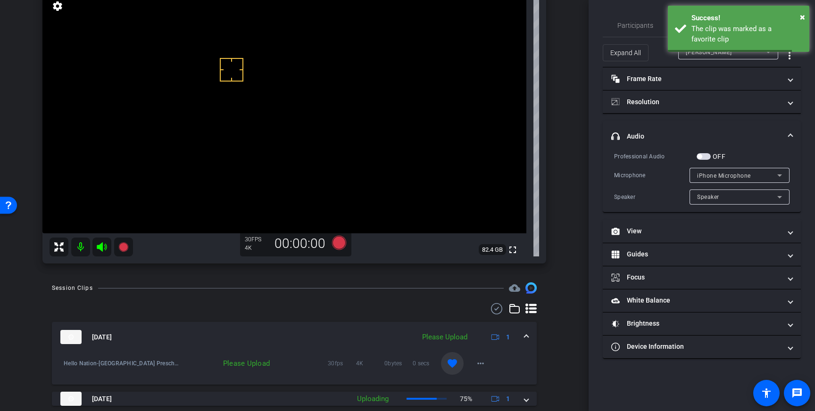
click at [522, 333] on div "[DATE] Please Upload 1" at bounding box center [292, 337] width 464 height 14
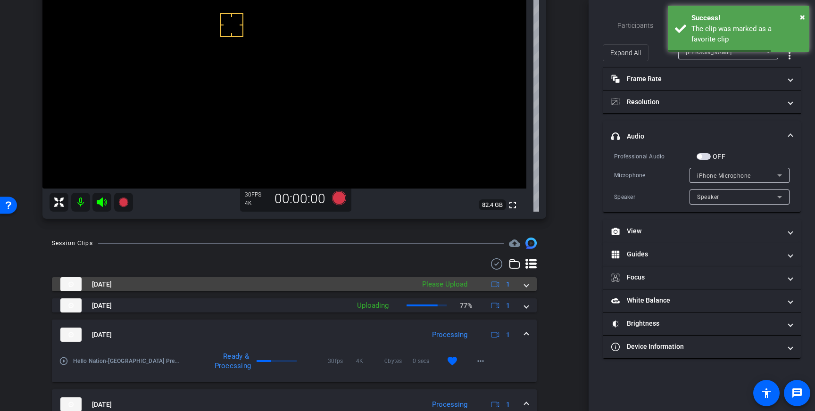
scroll to position [127, 0]
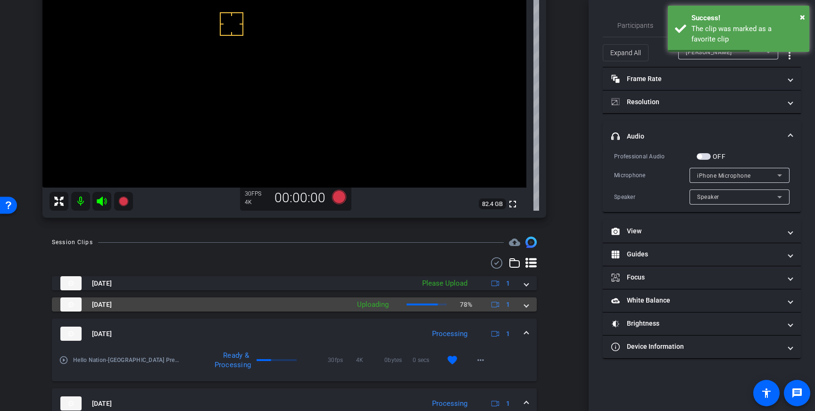
click at [527, 307] on span at bounding box center [526, 305] width 4 height 10
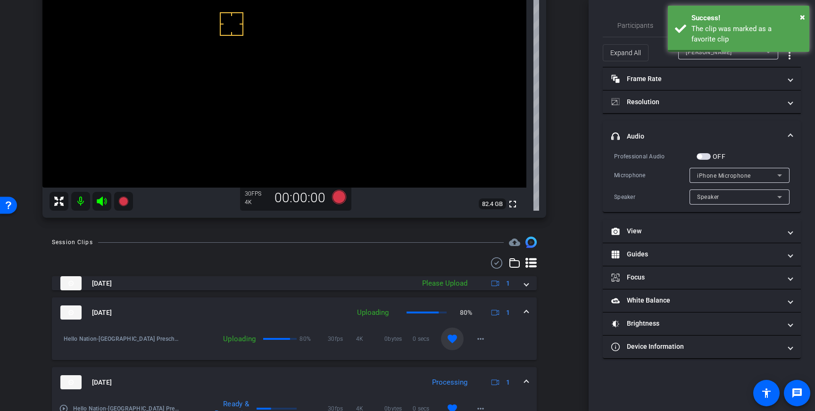
click at [527, 310] on span at bounding box center [526, 313] width 4 height 10
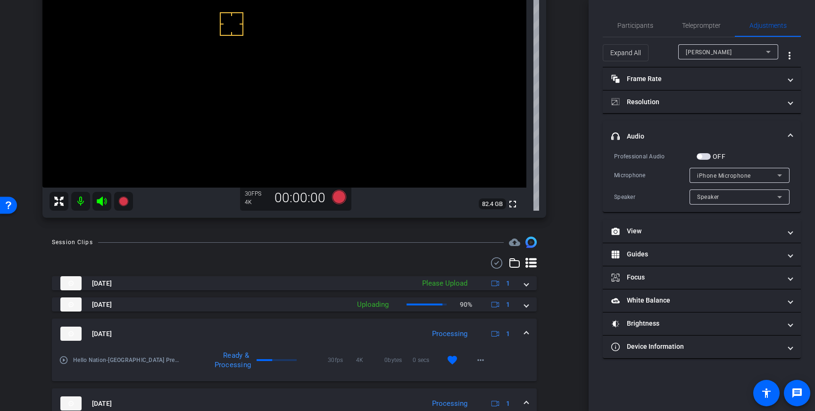
drag, startPoint x: 689, startPoint y: 23, endPoint x: 713, endPoint y: 208, distance: 186.8
click at [689, 23] on span "Teleprompter" at bounding box center [701, 25] width 39 height 7
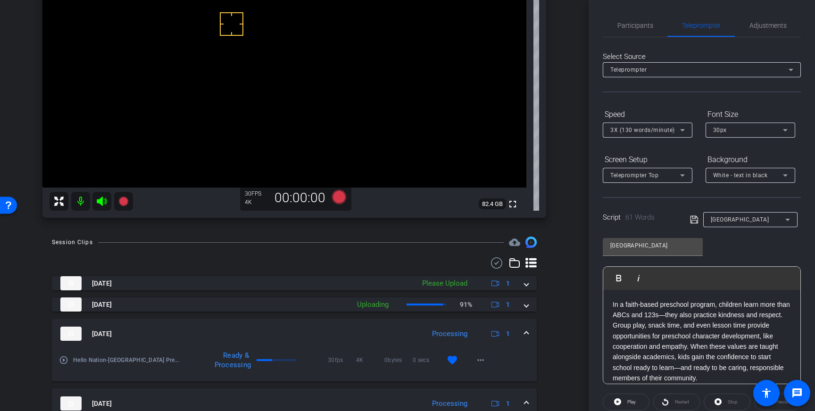
scroll to position [104, 0]
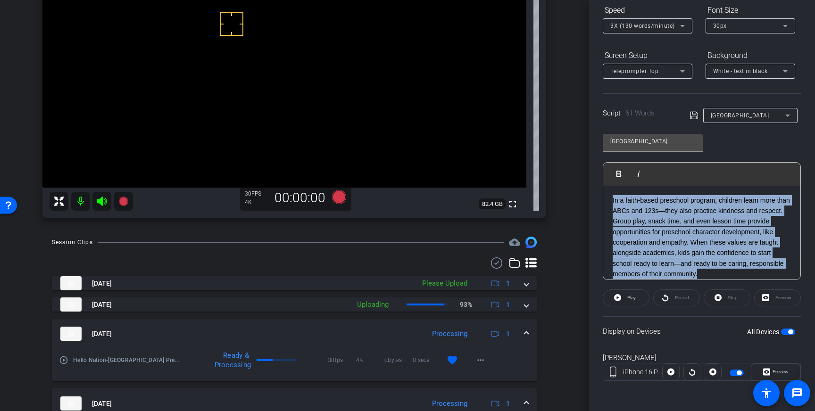
drag, startPoint x: 707, startPoint y: 273, endPoint x: 610, endPoint y: 199, distance: 121.8
click at [610, 199] on div "In a faith-based preschool program, children learn more than ABCs and 123s—they…" at bounding box center [701, 237] width 197 height 103
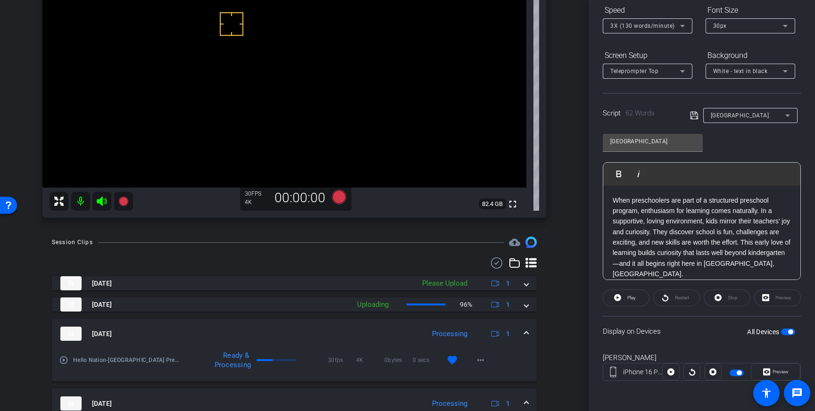
click at [691, 116] on icon at bounding box center [694, 116] width 8 height 8
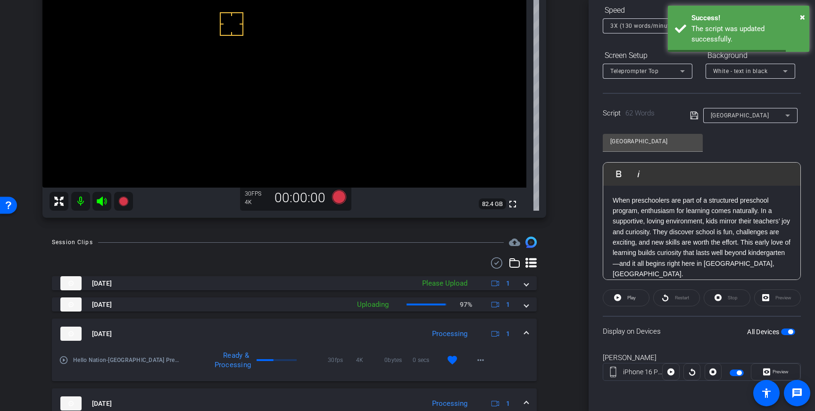
click at [785, 332] on span "button" at bounding box center [788, 332] width 14 height 7
click at [785, 332] on span "button" at bounding box center [783, 332] width 5 height 5
drag, startPoint x: 693, startPoint y: 115, endPoint x: 731, endPoint y: 169, distance: 66.6
click at [693, 116] on icon at bounding box center [694, 115] width 8 height 11
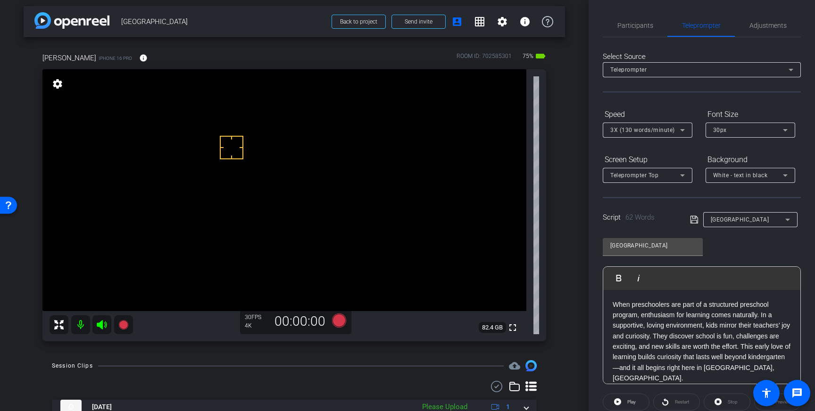
scroll to position [0, 0]
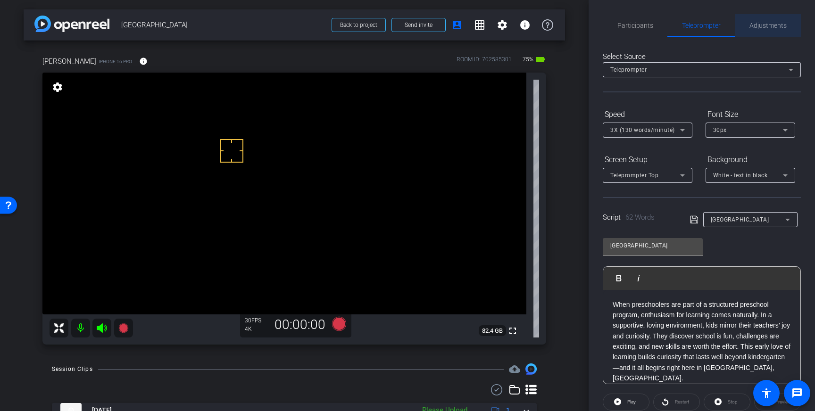
drag, startPoint x: 772, startPoint y: 26, endPoint x: 776, endPoint y: 37, distance: 11.0
click at [773, 27] on span "Adjustments" at bounding box center [767, 25] width 37 height 7
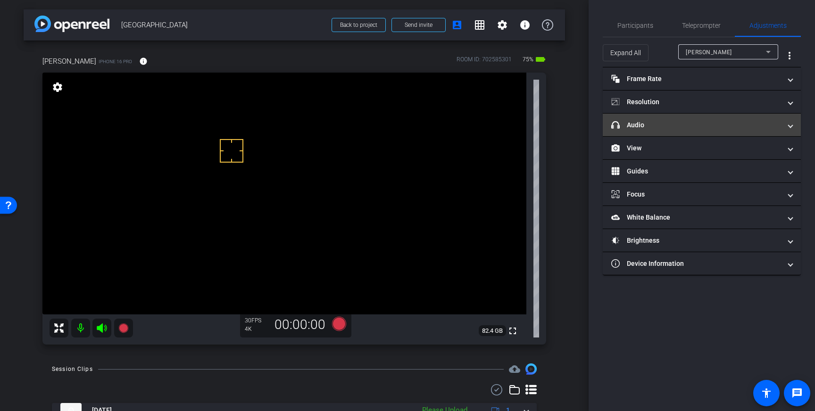
click at [740, 132] on mat-expansion-panel-header "headphone icon Audio" at bounding box center [702, 125] width 198 height 23
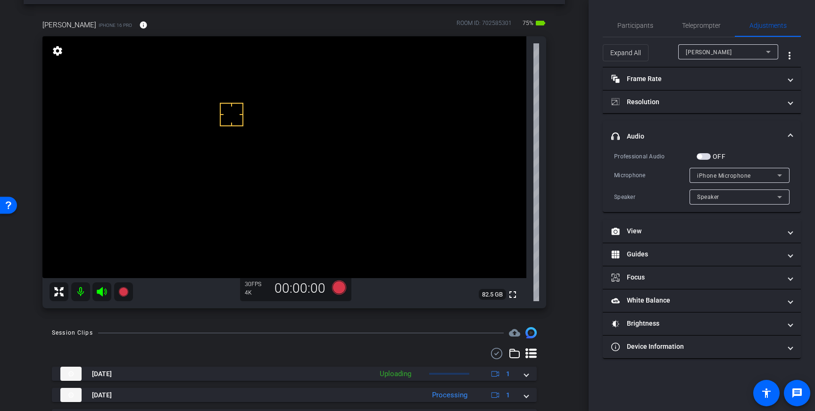
scroll to position [41, 0]
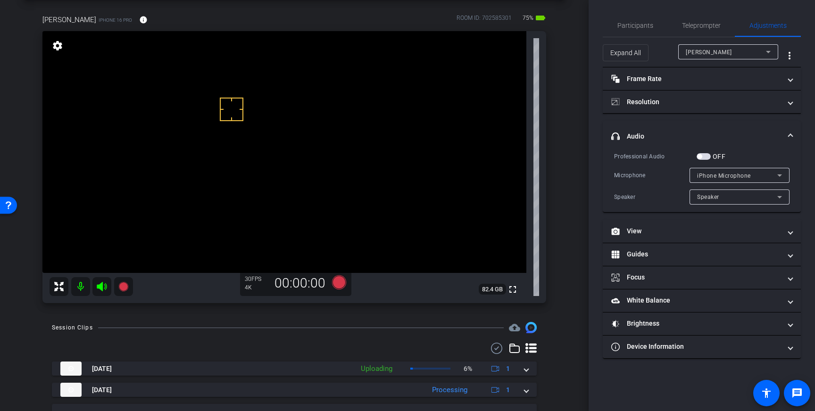
drag, startPoint x: 700, startPoint y: 155, endPoint x: 674, endPoint y: 165, distance: 27.8
click at [700, 155] on span "button" at bounding box center [699, 156] width 5 height 5
click at [340, 286] on icon at bounding box center [339, 282] width 14 height 14
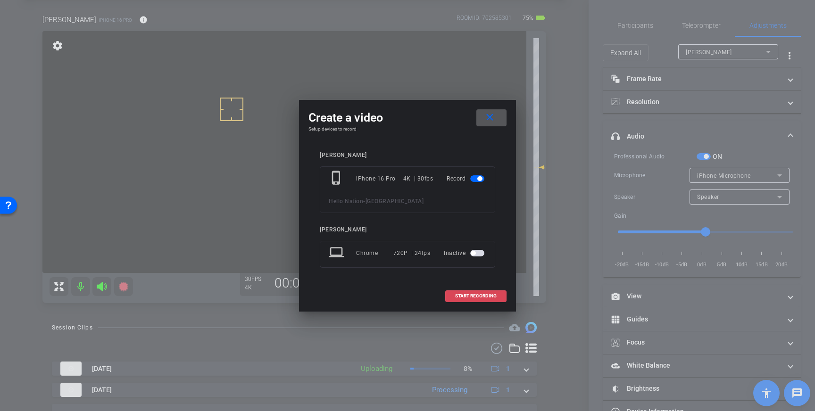
click at [472, 293] on span at bounding box center [476, 296] width 60 height 23
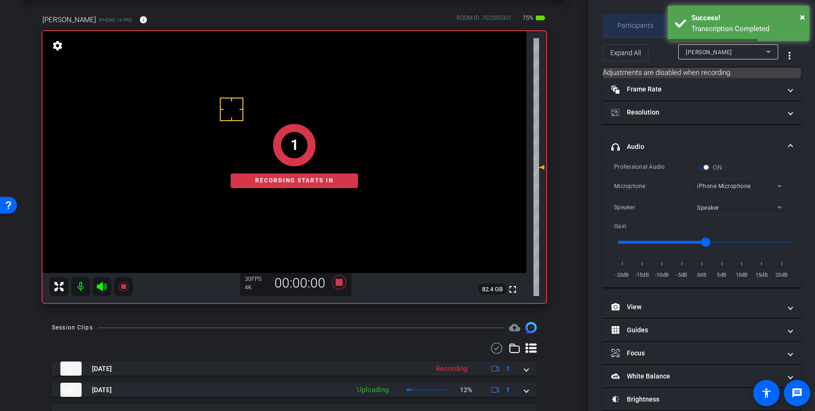
click at [635, 24] on span "Participants" at bounding box center [635, 25] width 36 height 7
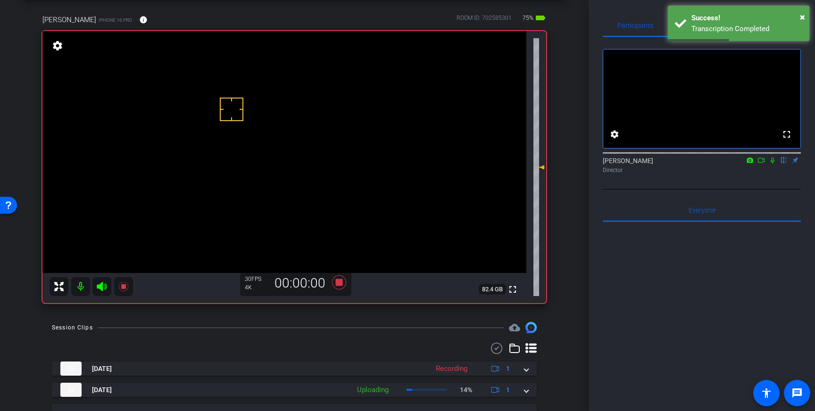
click at [773, 164] on icon at bounding box center [773, 160] width 8 height 7
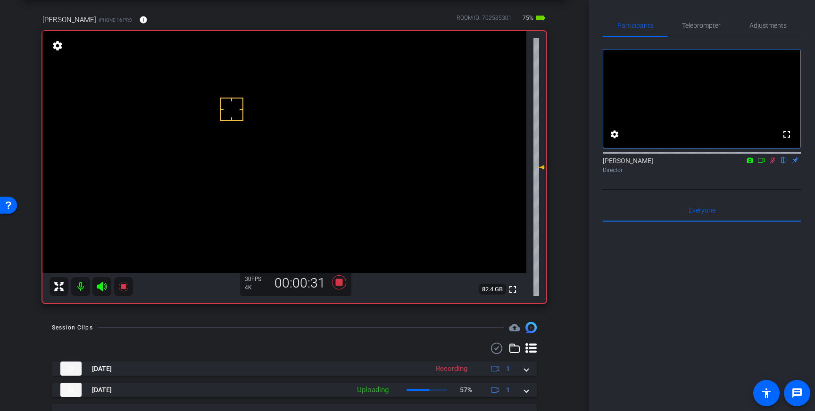
click at [773, 164] on icon at bounding box center [772, 160] width 5 height 6
click at [340, 282] on icon at bounding box center [339, 282] width 14 height 14
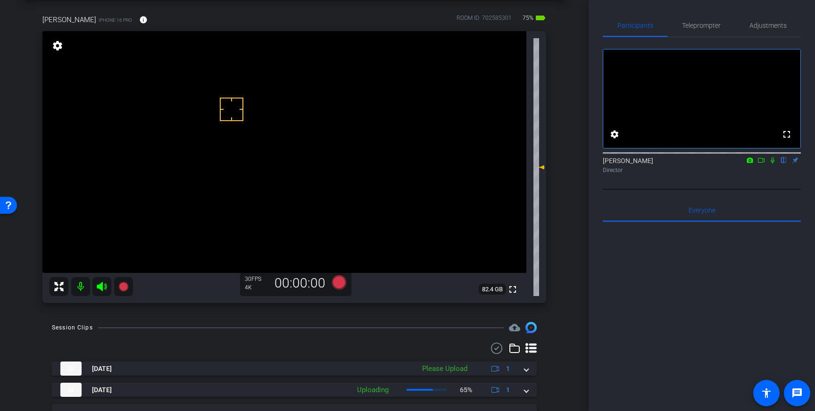
scroll to position [39, 0]
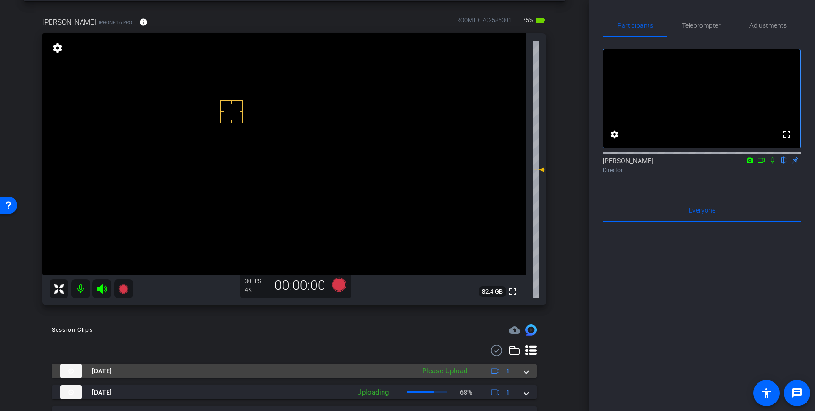
click at [528, 376] on mat-expansion-panel-header "[DATE] Please Upload 1" at bounding box center [294, 371] width 485 height 14
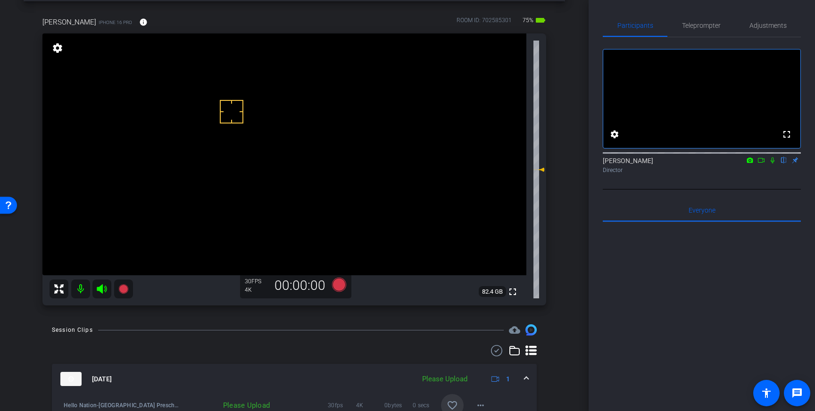
click at [457, 397] on span at bounding box center [452, 405] width 23 height 23
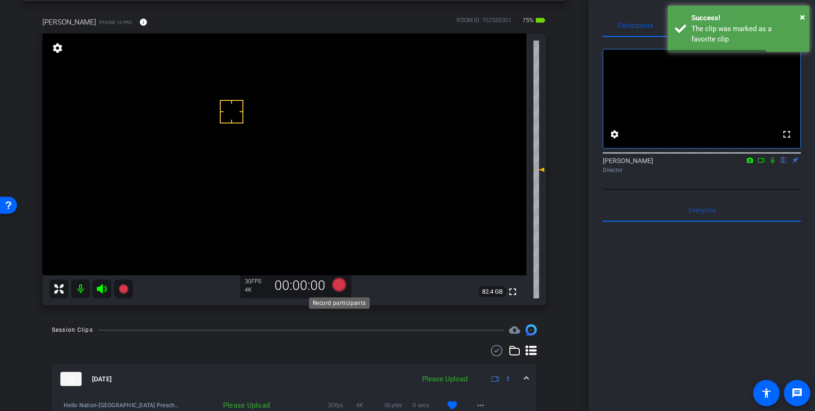
click at [342, 286] on icon at bounding box center [339, 285] width 14 height 14
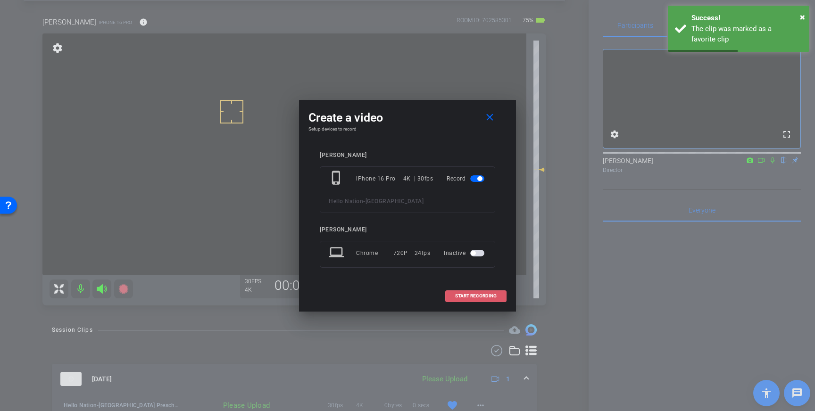
drag, startPoint x: 473, startPoint y: 295, endPoint x: 484, endPoint y: 294, distance: 10.9
click at [473, 295] on span "START RECORDING" at bounding box center [475, 296] width 41 height 5
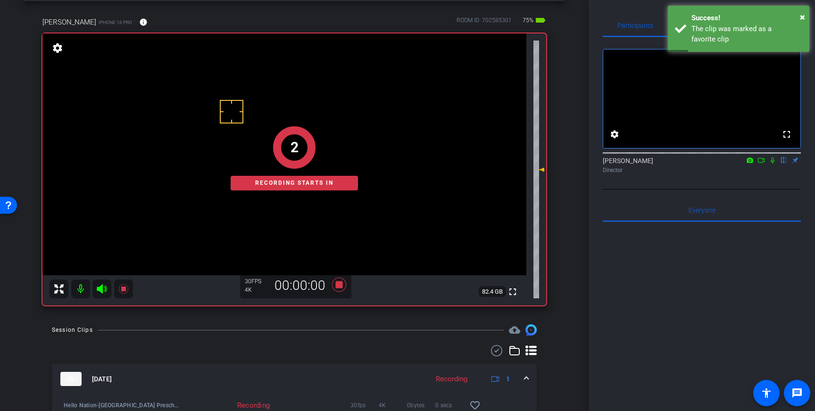
click at [774, 164] on icon at bounding box center [773, 160] width 8 height 7
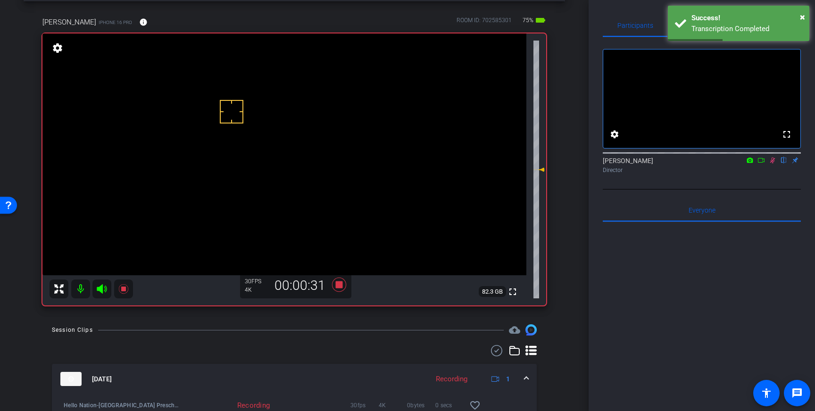
click at [774, 164] on icon at bounding box center [773, 160] width 8 height 7
click at [339, 285] on icon at bounding box center [339, 285] width 14 height 14
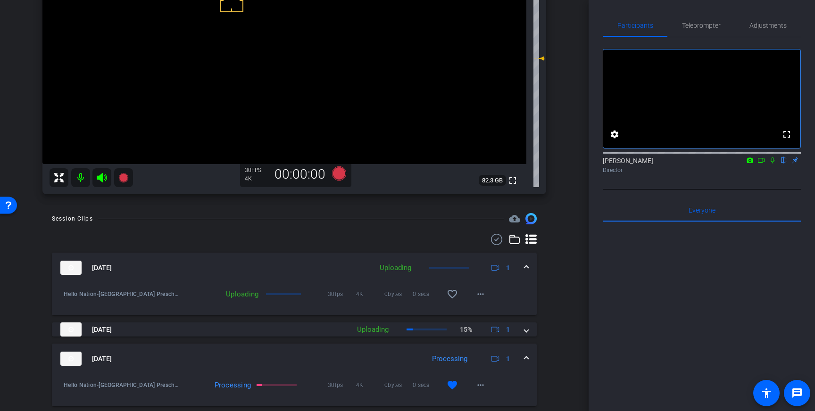
scroll to position [152, 0]
click at [450, 294] on mat-icon "favorite_border" at bounding box center [452, 292] width 11 height 11
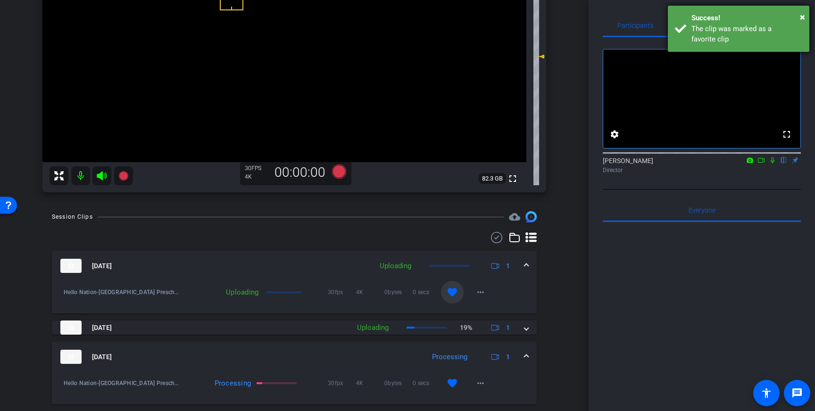
click at [774, 21] on div "Success!" at bounding box center [746, 18] width 111 height 11
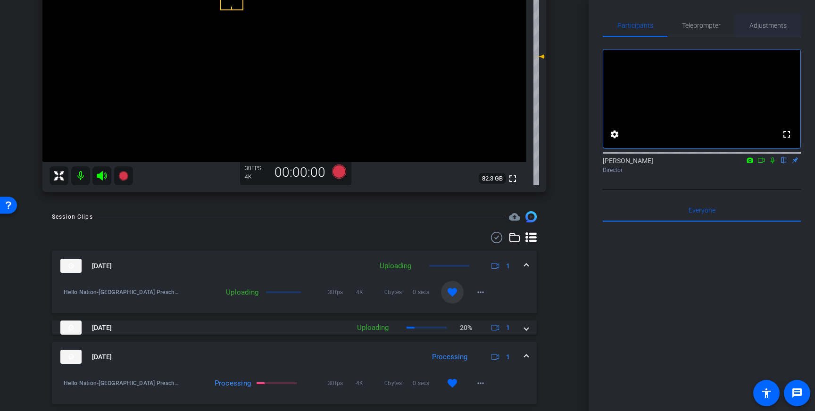
click at [775, 33] on span "Adjustments" at bounding box center [767, 25] width 37 height 23
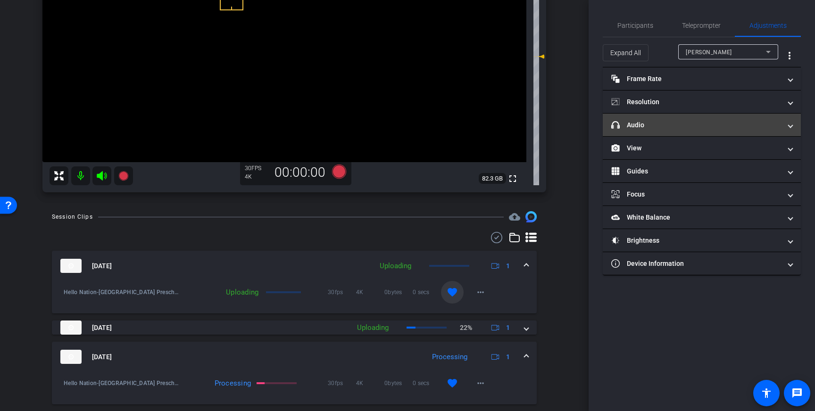
click at [747, 124] on mat-panel-title "headphone icon Audio" at bounding box center [696, 125] width 170 height 10
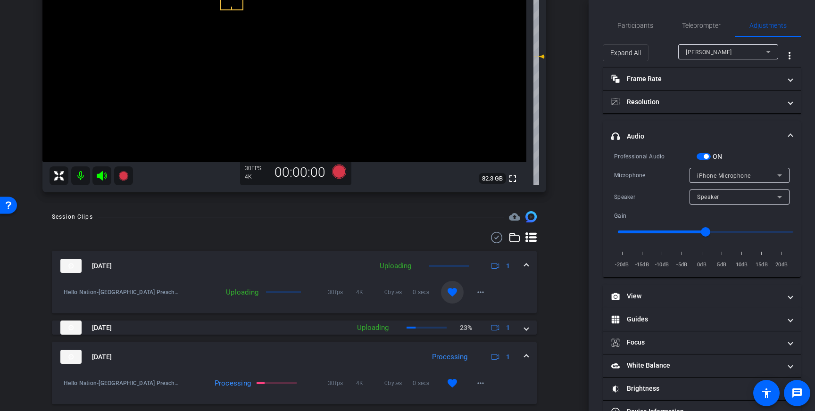
click at [702, 155] on span "button" at bounding box center [703, 156] width 14 height 7
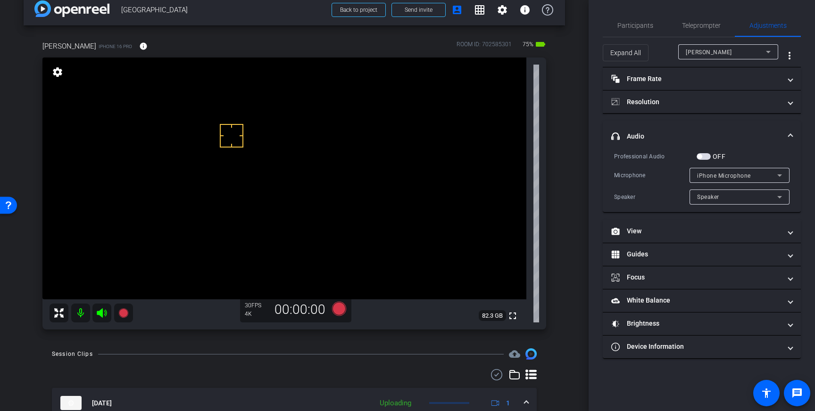
scroll to position [0, 0]
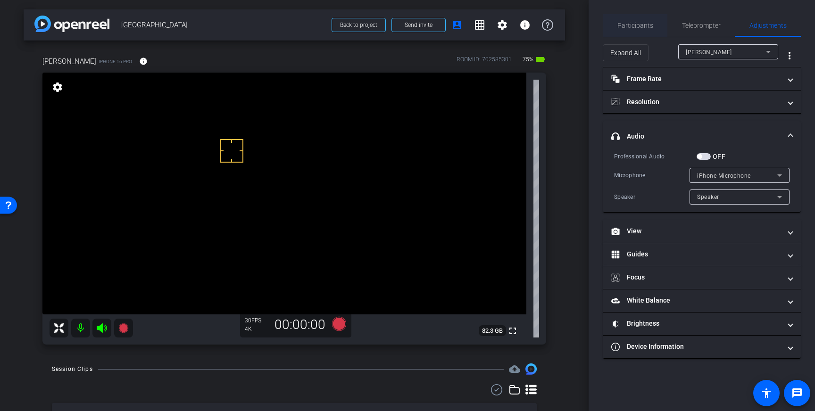
click at [636, 26] on span "Participants" at bounding box center [635, 25] width 36 height 7
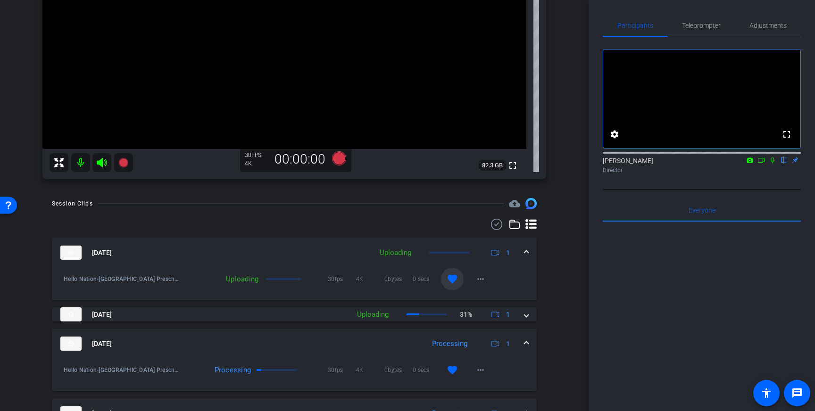
scroll to position [164, 0]
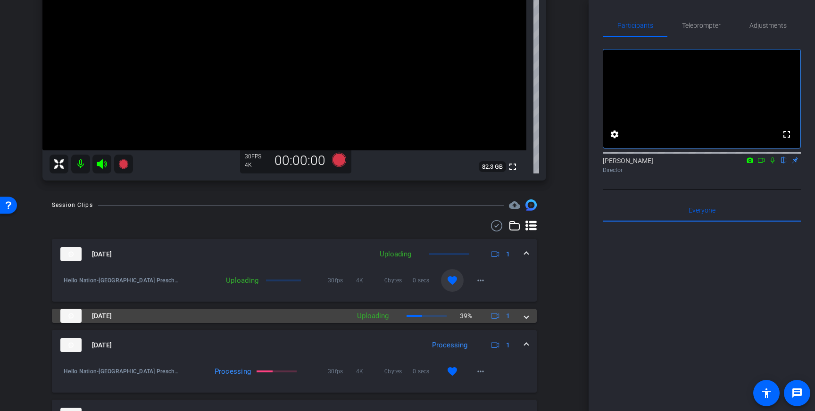
click at [523, 315] on div "[DATE] Uploading 39% 1" at bounding box center [292, 316] width 464 height 14
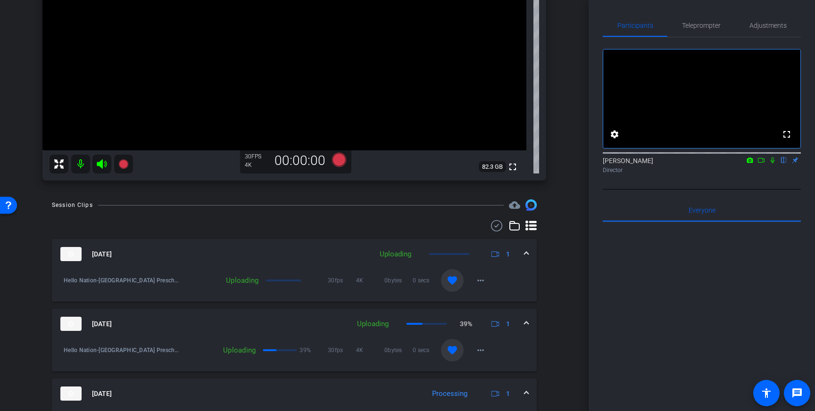
click at [526, 322] on span at bounding box center [526, 324] width 4 height 10
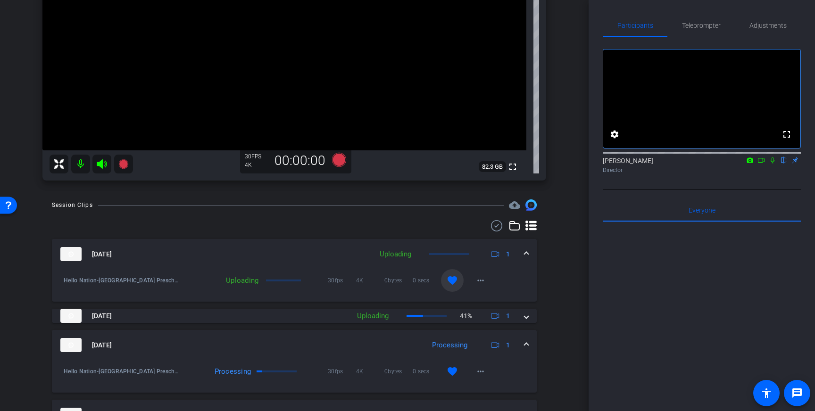
click at [526, 259] on mat-expansion-panel-header "[DATE] Uploading 1" at bounding box center [294, 254] width 485 height 30
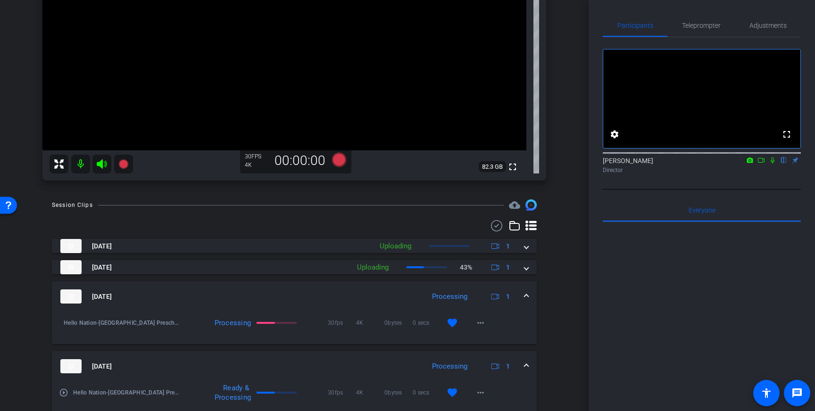
click at [528, 293] on span at bounding box center [526, 297] width 4 height 10
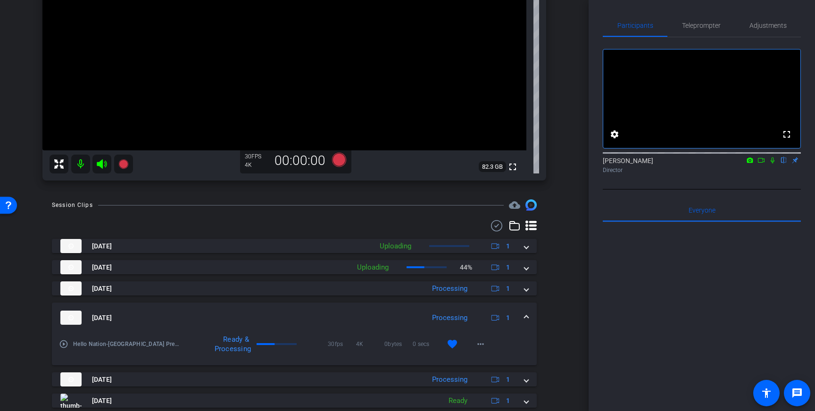
click at [526, 321] on span at bounding box center [526, 318] width 4 height 10
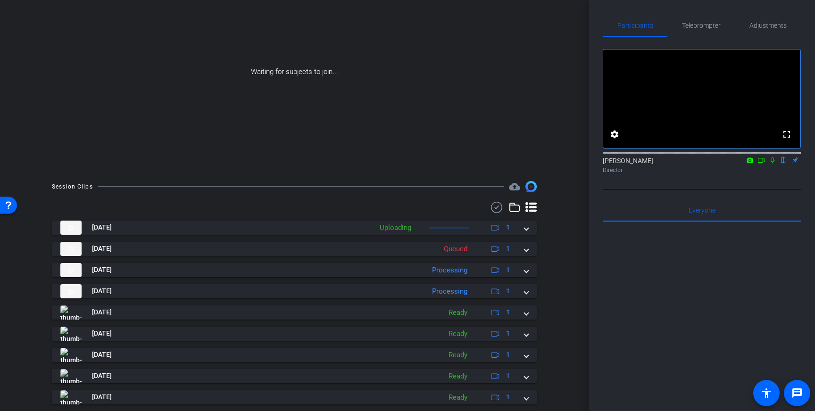
scroll to position [0, 0]
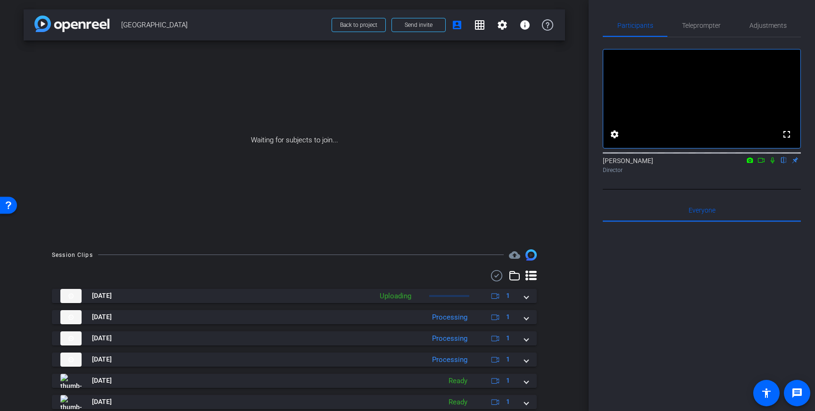
click at [773, 164] on icon at bounding box center [773, 160] width 4 height 6
click at [762, 164] on icon at bounding box center [761, 160] width 8 height 7
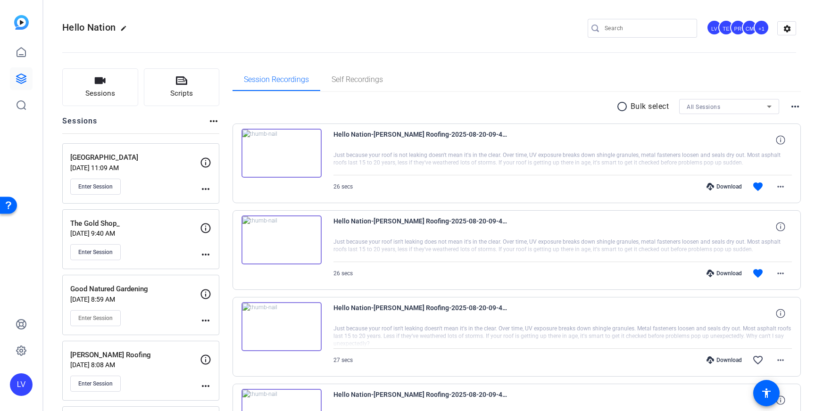
scroll to position [41, 0]
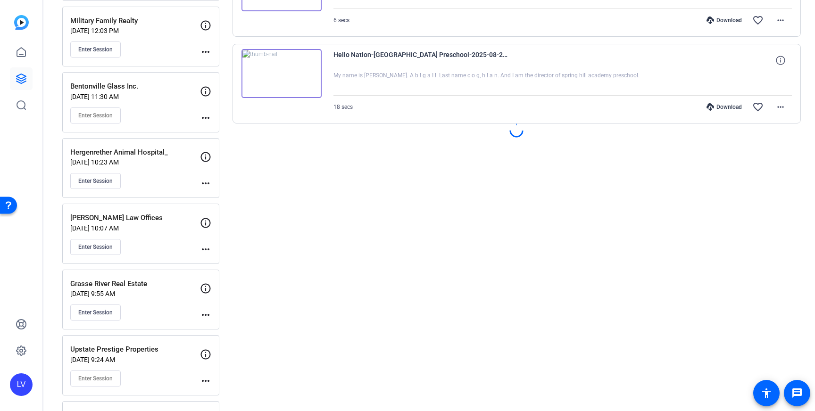
scroll to position [691, 0]
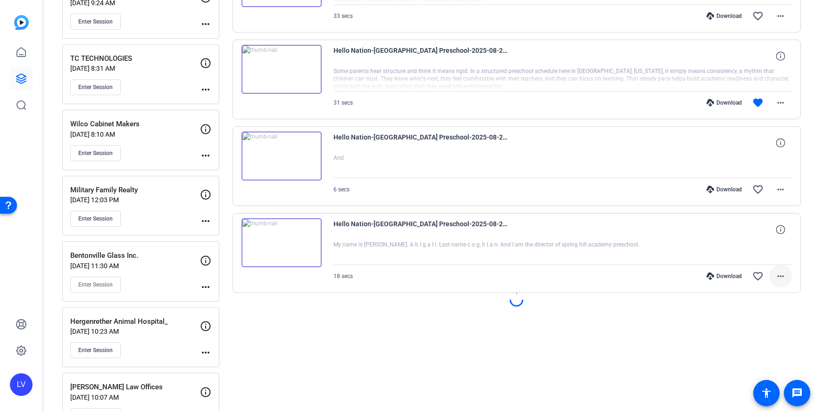
click at [781, 273] on mat-icon "more_horiz" at bounding box center [780, 276] width 11 height 11
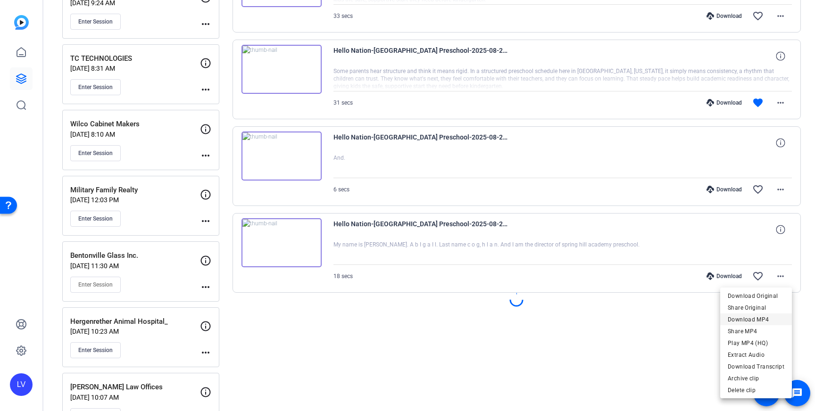
click at [767, 315] on span "Download MP4" at bounding box center [756, 319] width 57 height 11
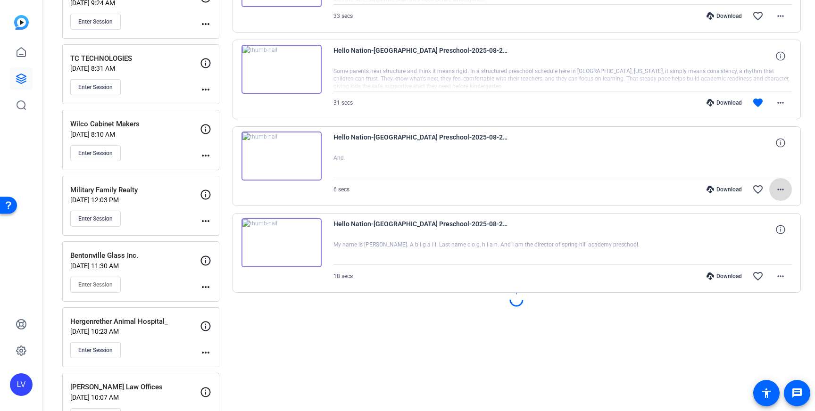
click at [780, 186] on mat-icon "more_horiz" at bounding box center [780, 189] width 11 height 11
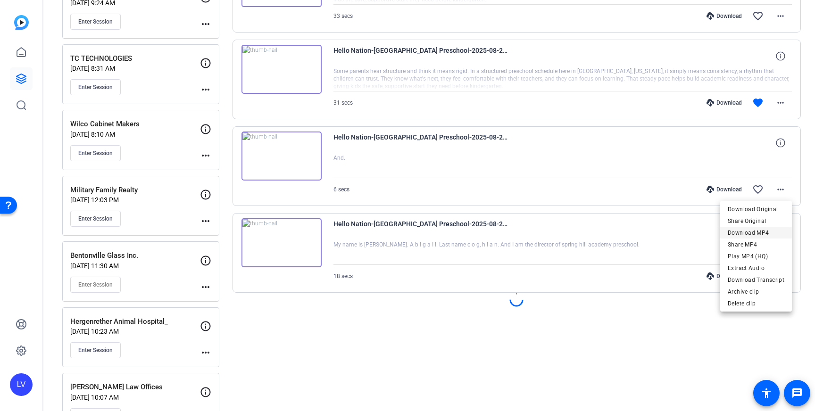
click at [758, 233] on span "Download MP4" at bounding box center [756, 232] width 57 height 11
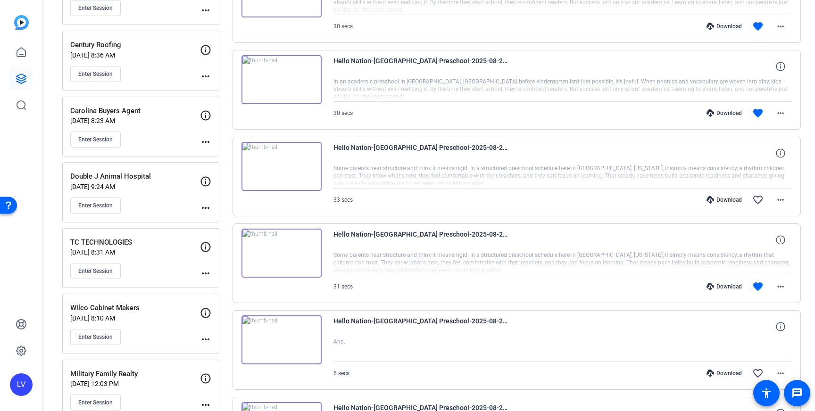
scroll to position [500, 0]
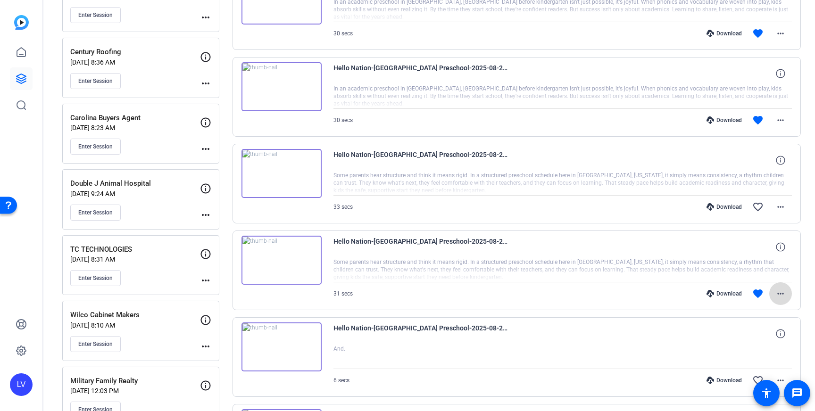
click at [786, 290] on span at bounding box center [780, 293] width 23 height 23
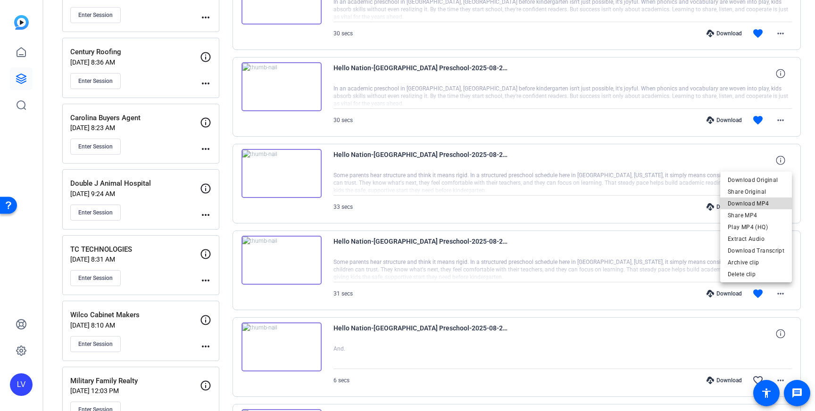
click at [769, 202] on span "Download MP4" at bounding box center [756, 203] width 57 height 11
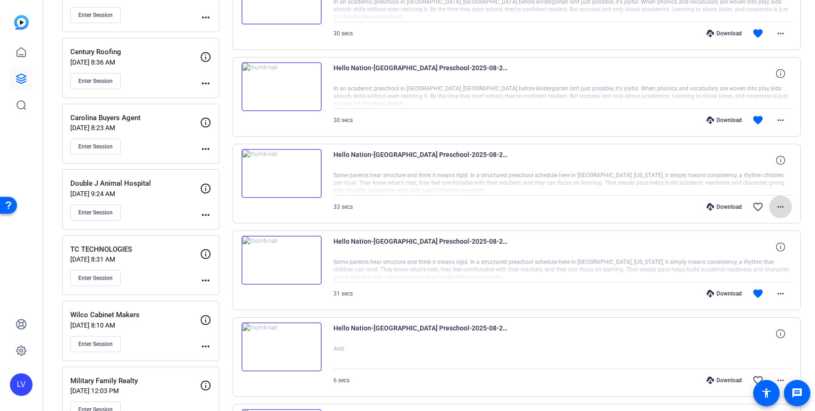
click at [773, 204] on span at bounding box center [780, 207] width 23 height 23
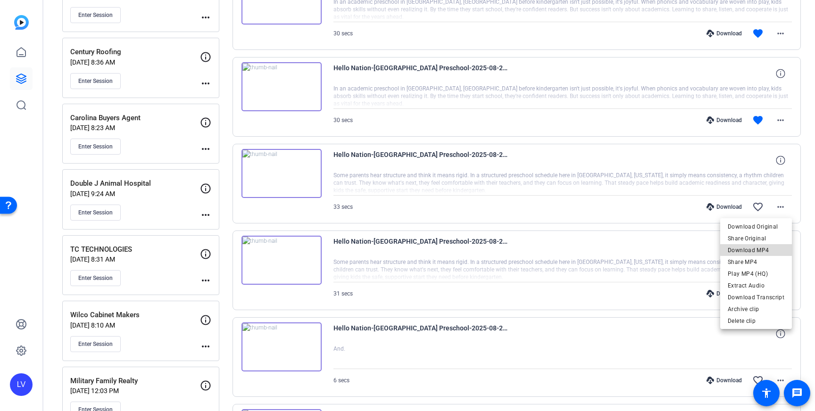
click at [763, 249] on span "Download MP4" at bounding box center [756, 250] width 57 height 11
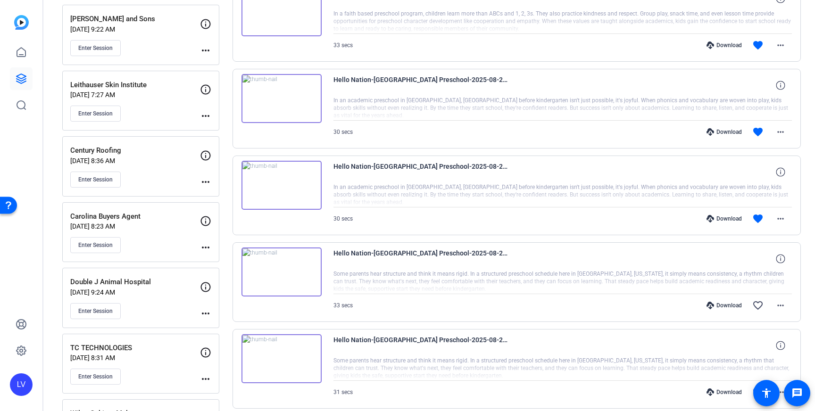
scroll to position [400, 0]
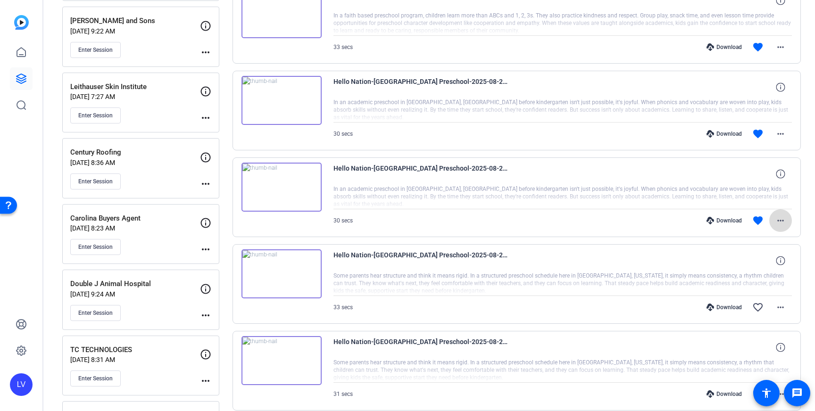
click at [777, 221] on mat-icon "more_horiz" at bounding box center [780, 220] width 11 height 11
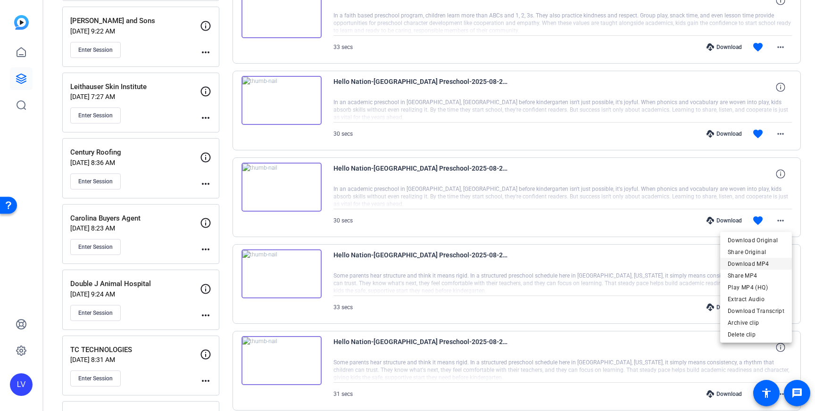
click at [762, 263] on span "Download MP4" at bounding box center [756, 263] width 57 height 11
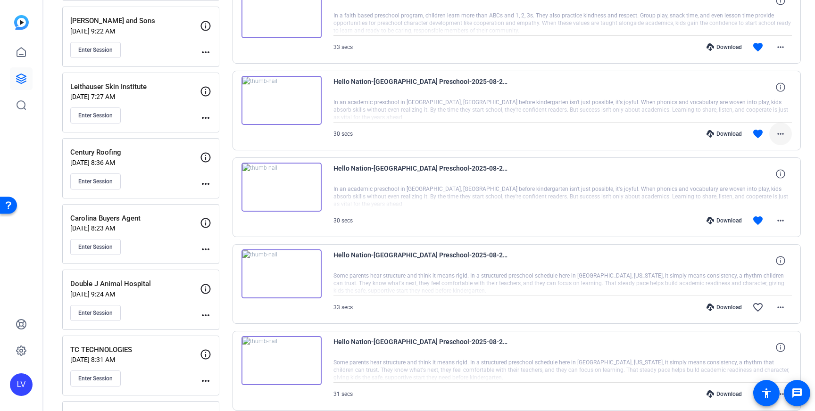
click at [783, 135] on mat-icon "more_horiz" at bounding box center [780, 133] width 11 height 11
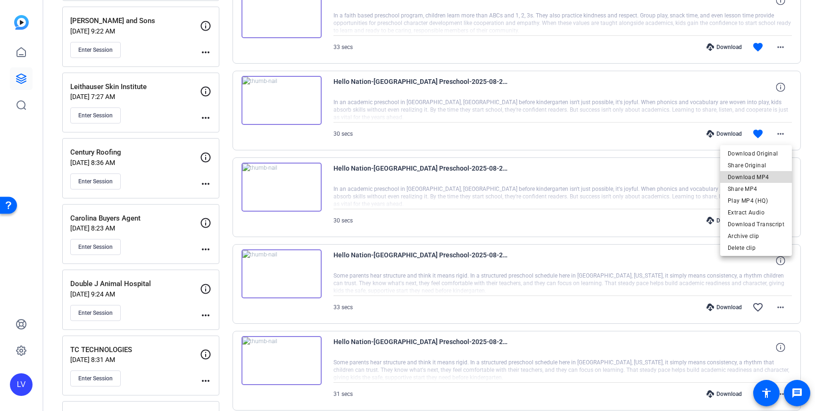
click at [773, 174] on span "Download MP4" at bounding box center [756, 177] width 57 height 11
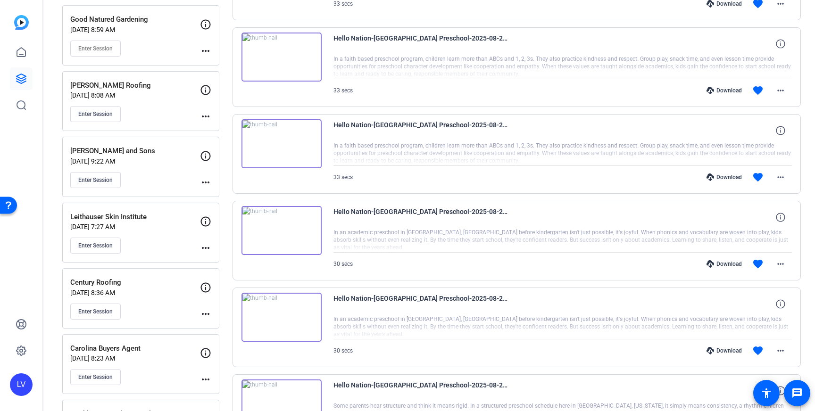
scroll to position [271, 0]
click at [780, 171] on mat-icon "more_horiz" at bounding box center [780, 176] width 11 height 11
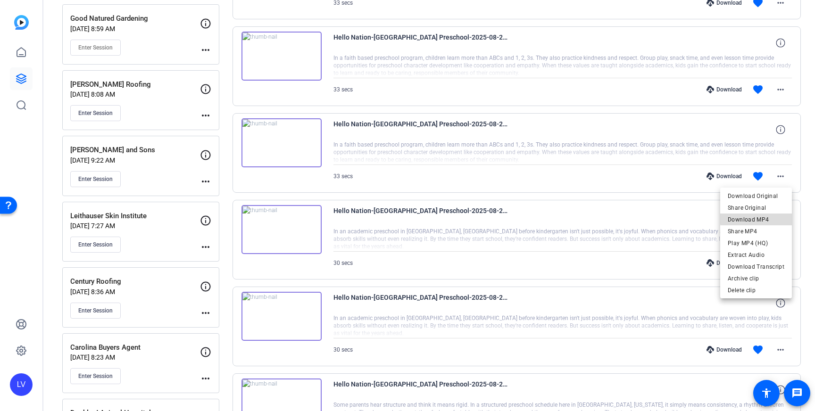
click at [772, 217] on span "Download MP4" at bounding box center [756, 219] width 57 height 11
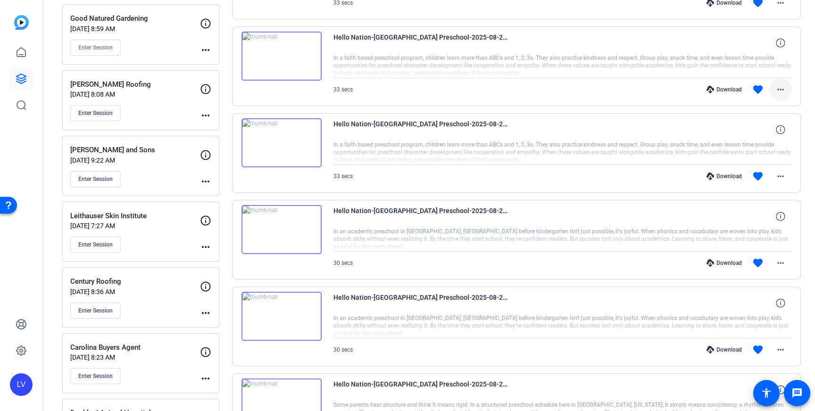
click at [780, 92] on mat-icon "more_horiz" at bounding box center [780, 89] width 11 height 11
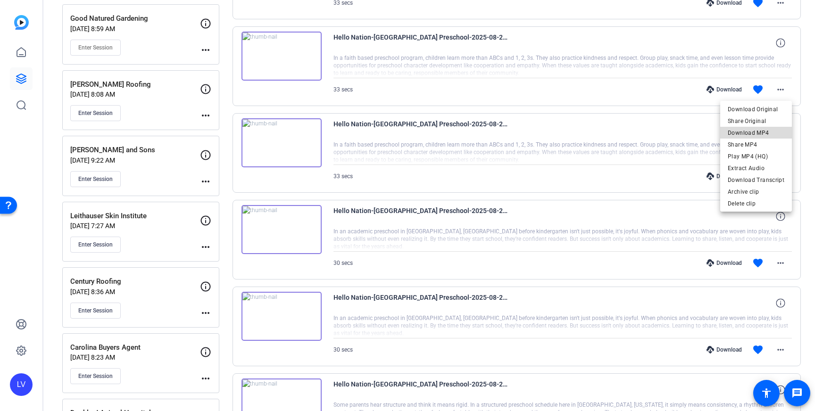
click at [775, 133] on span "Download MP4" at bounding box center [756, 132] width 57 height 11
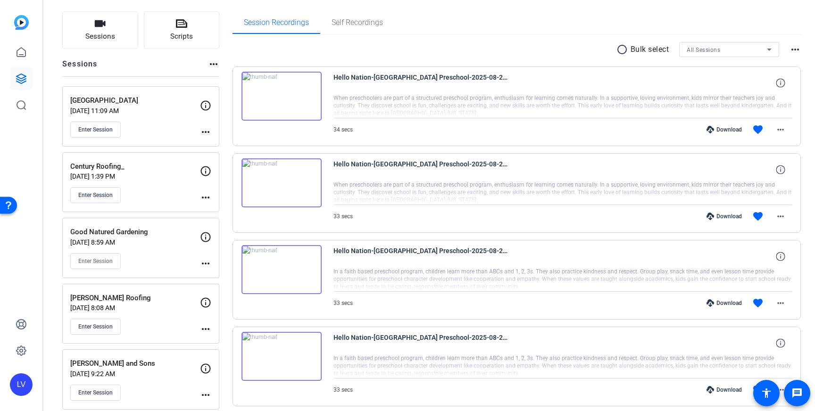
scroll to position [60, 0]
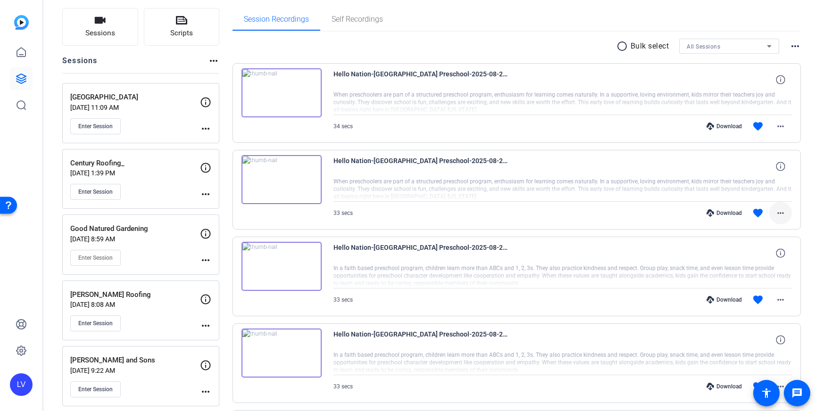
click at [777, 212] on mat-icon "more_horiz" at bounding box center [780, 212] width 11 height 11
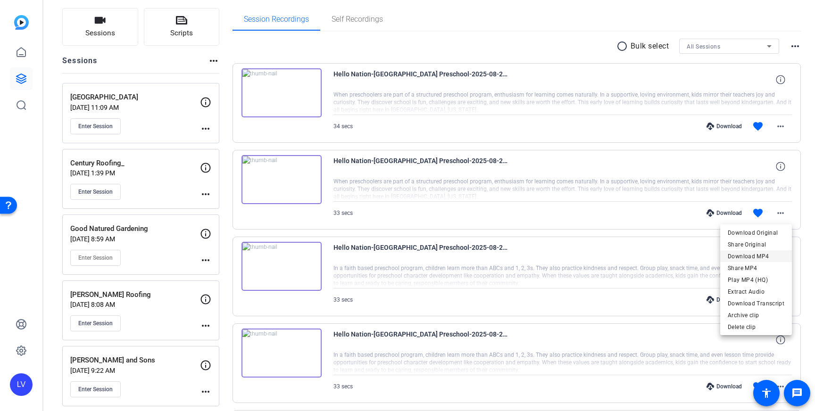
click at [761, 253] on span "Download MP4" at bounding box center [756, 256] width 57 height 11
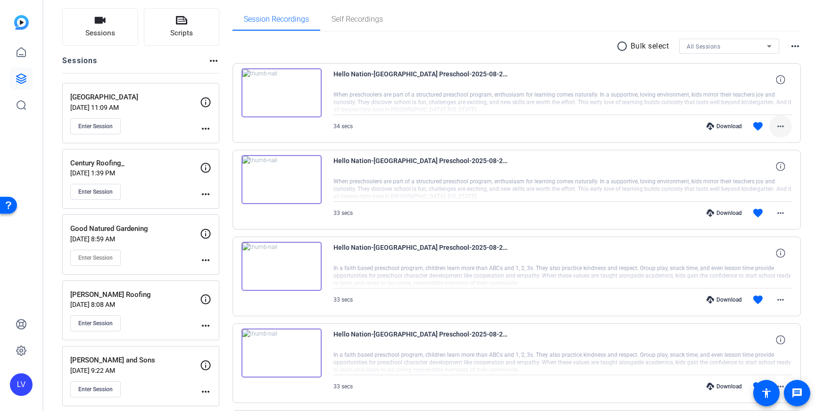
click at [779, 123] on mat-icon "more_horiz" at bounding box center [780, 126] width 11 height 11
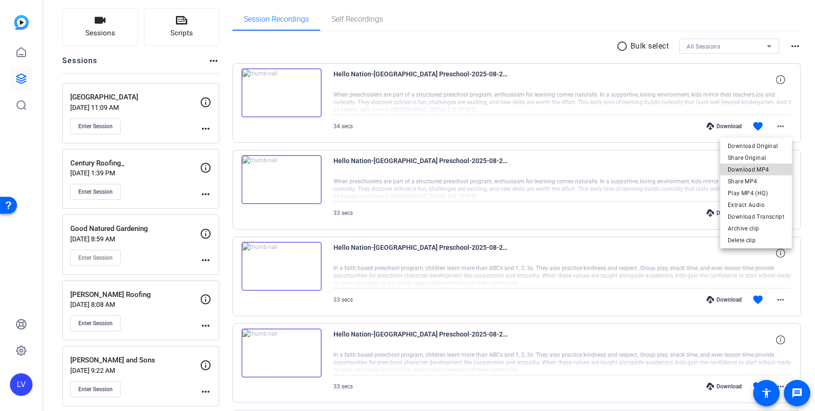
click at [761, 169] on span "Download MP4" at bounding box center [756, 169] width 57 height 11
